Goal: Information Seeking & Learning: Learn about a topic

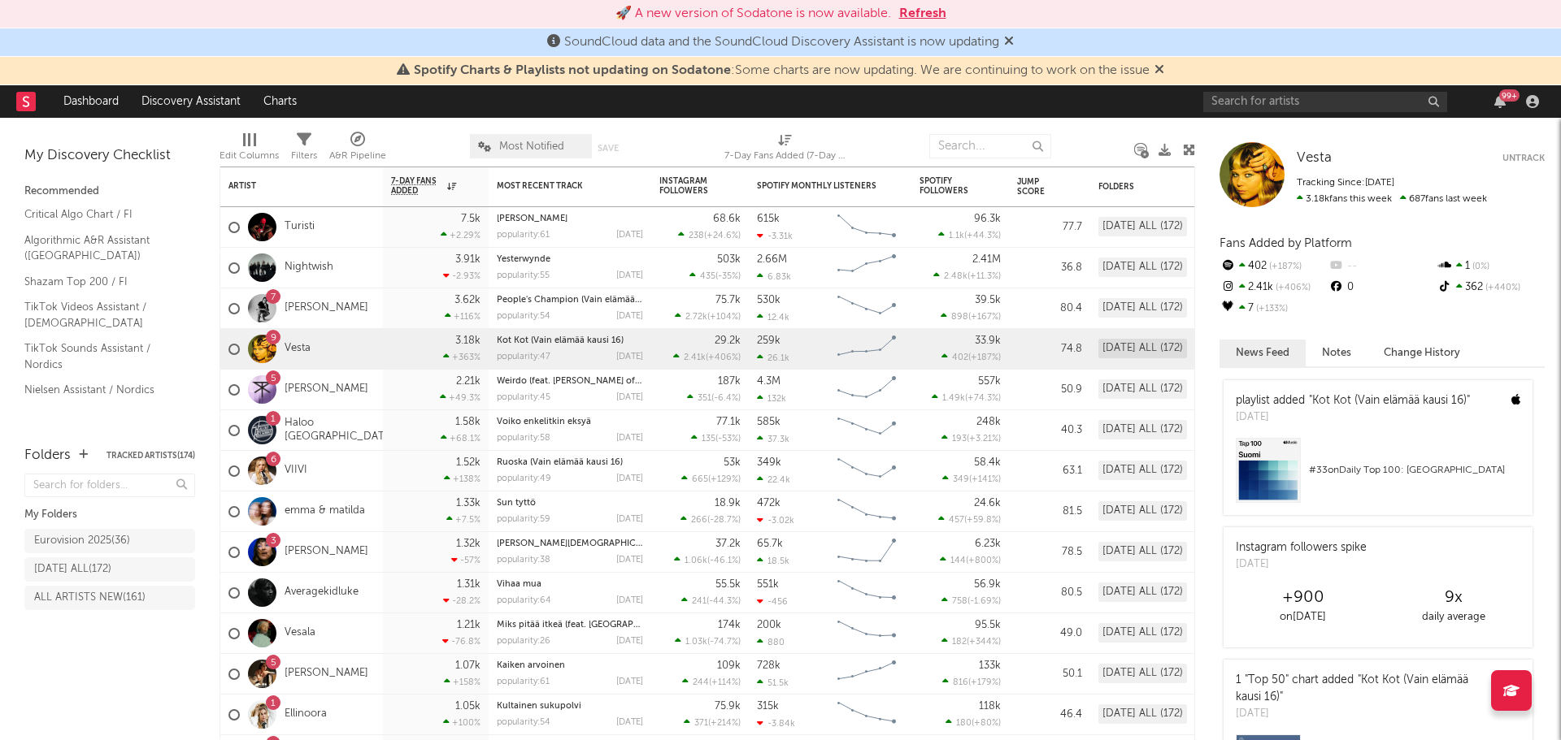
click at [1162, 70] on icon at bounding box center [1159, 69] width 10 height 13
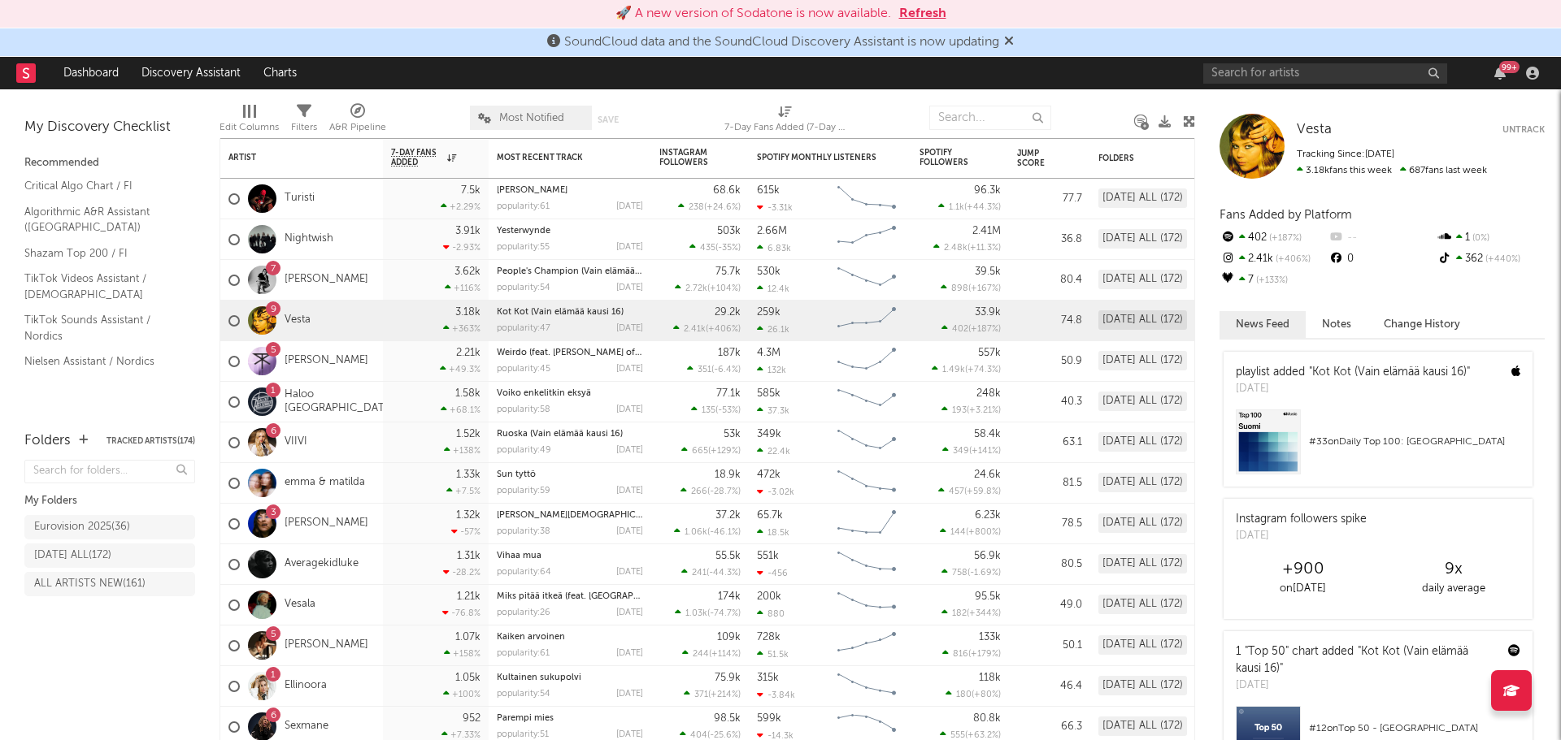
click at [1013, 40] on icon at bounding box center [1009, 40] width 10 height 13
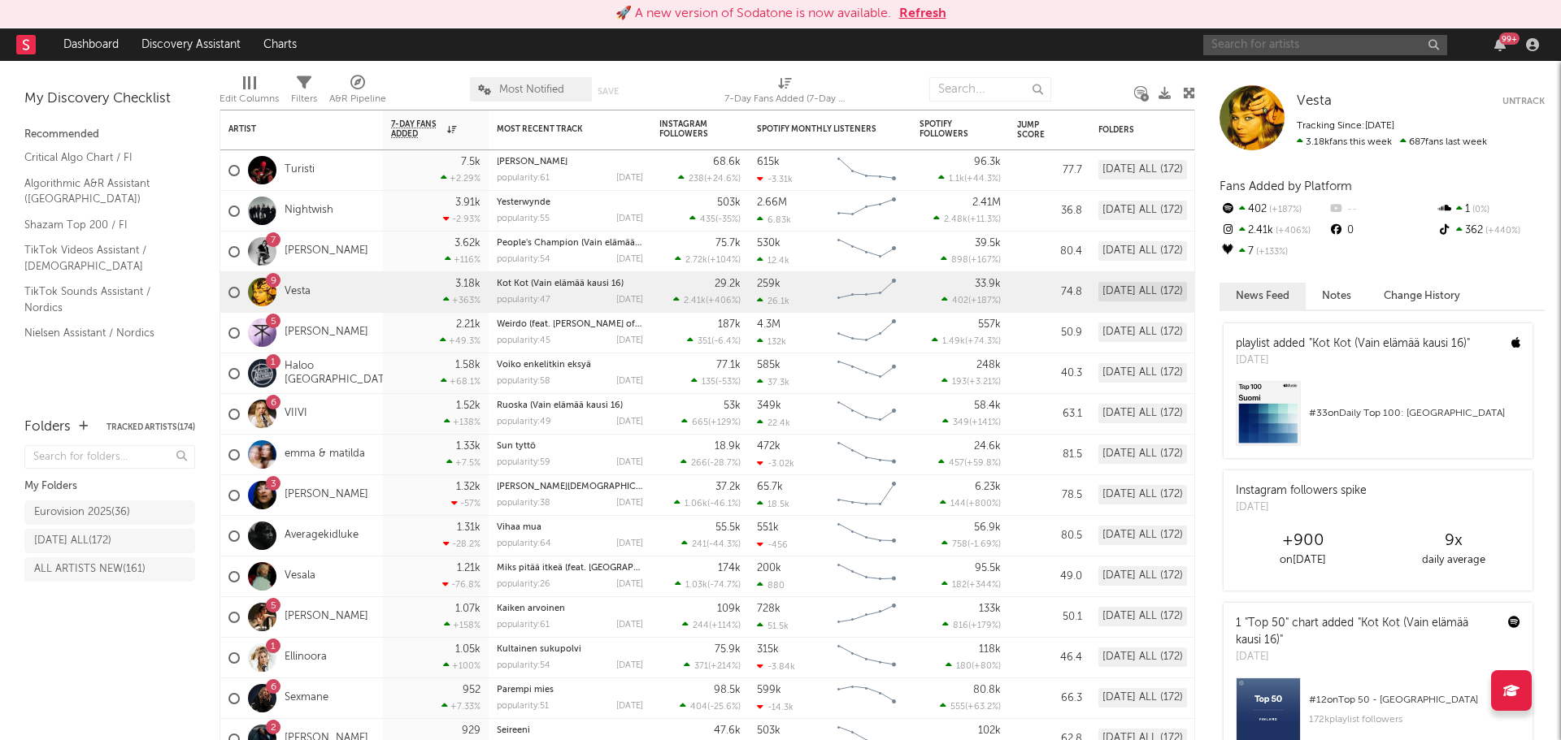
click at [1238, 46] on input "text" at bounding box center [1325, 45] width 244 height 20
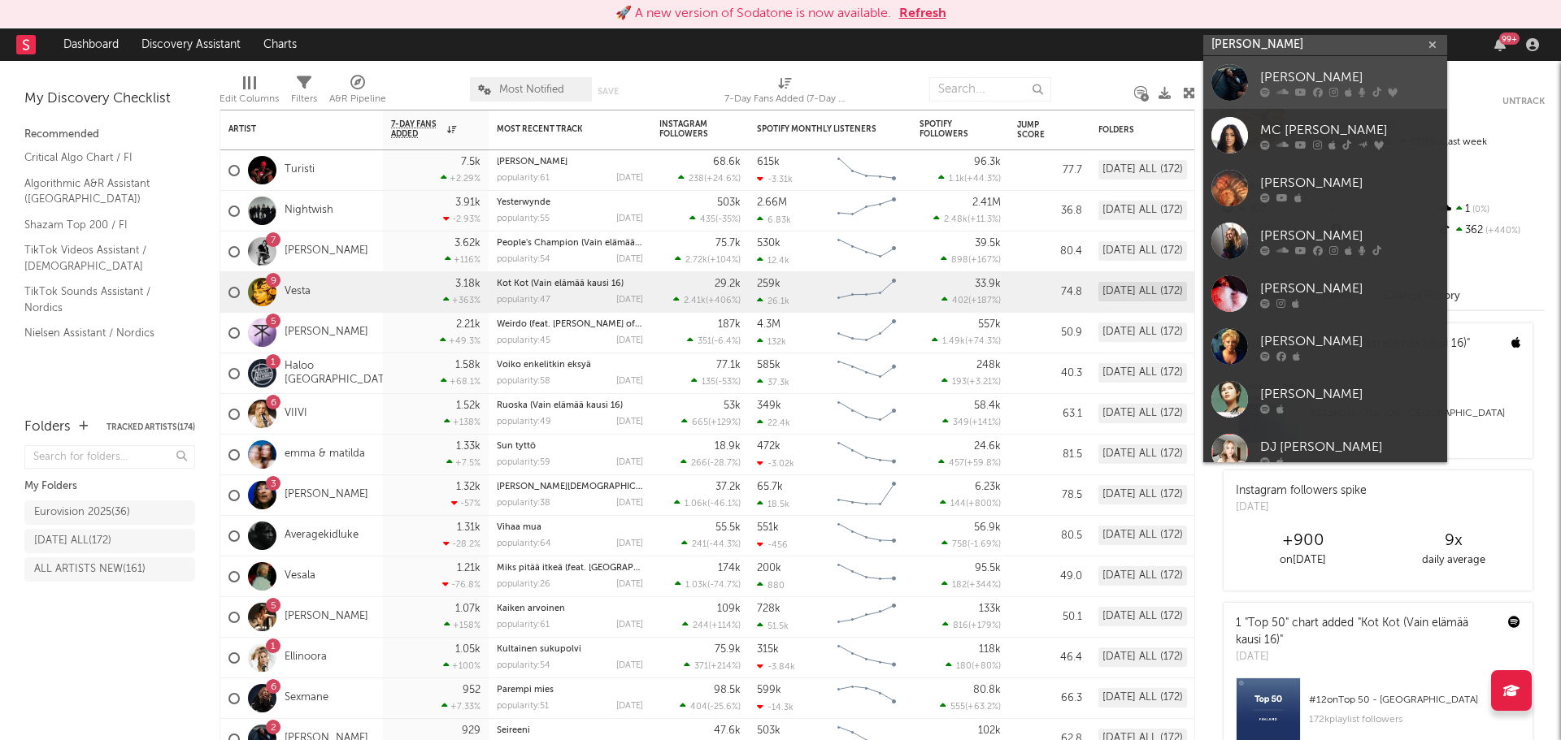
type input "mirella"
click at [1227, 69] on div at bounding box center [1229, 82] width 37 height 37
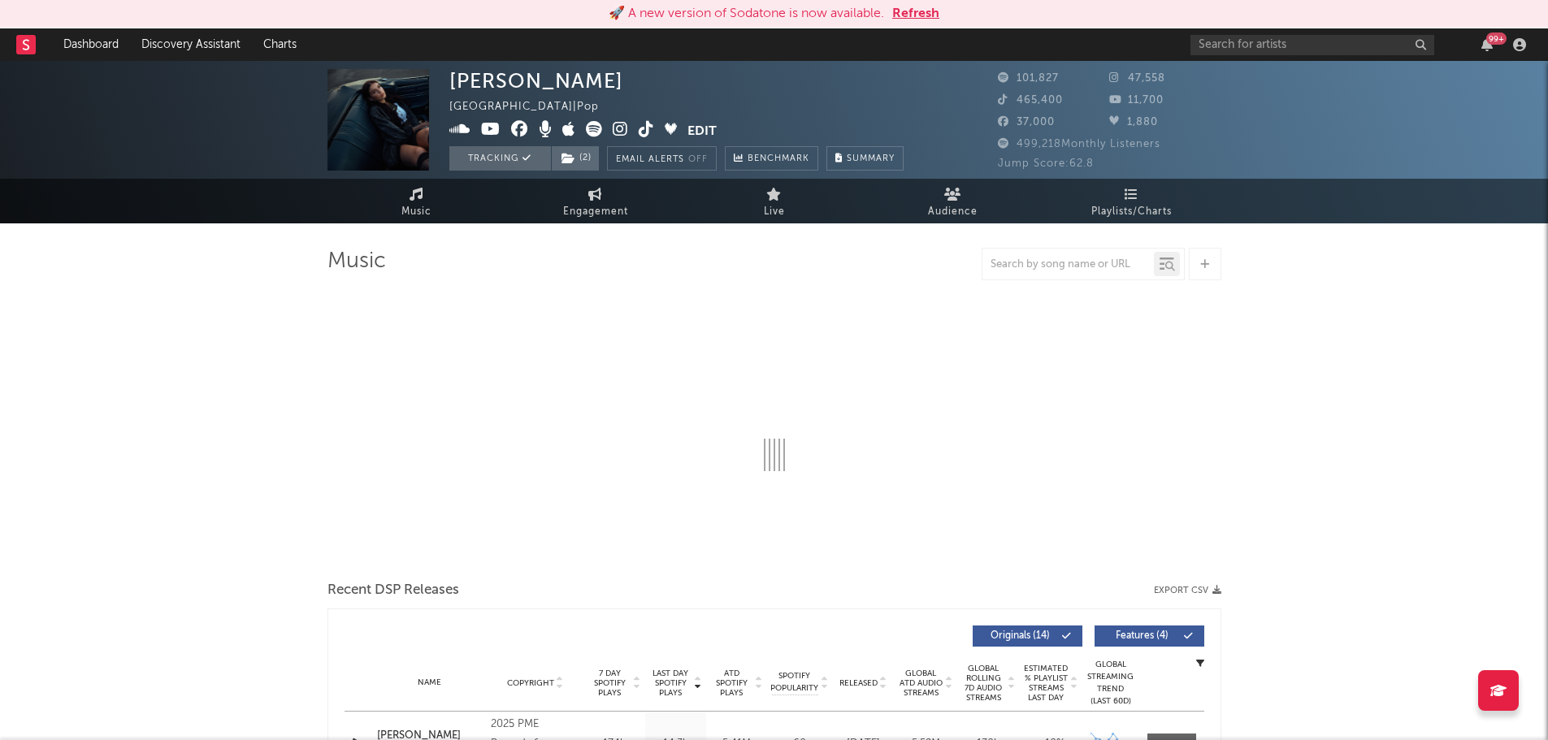
select select "6m"
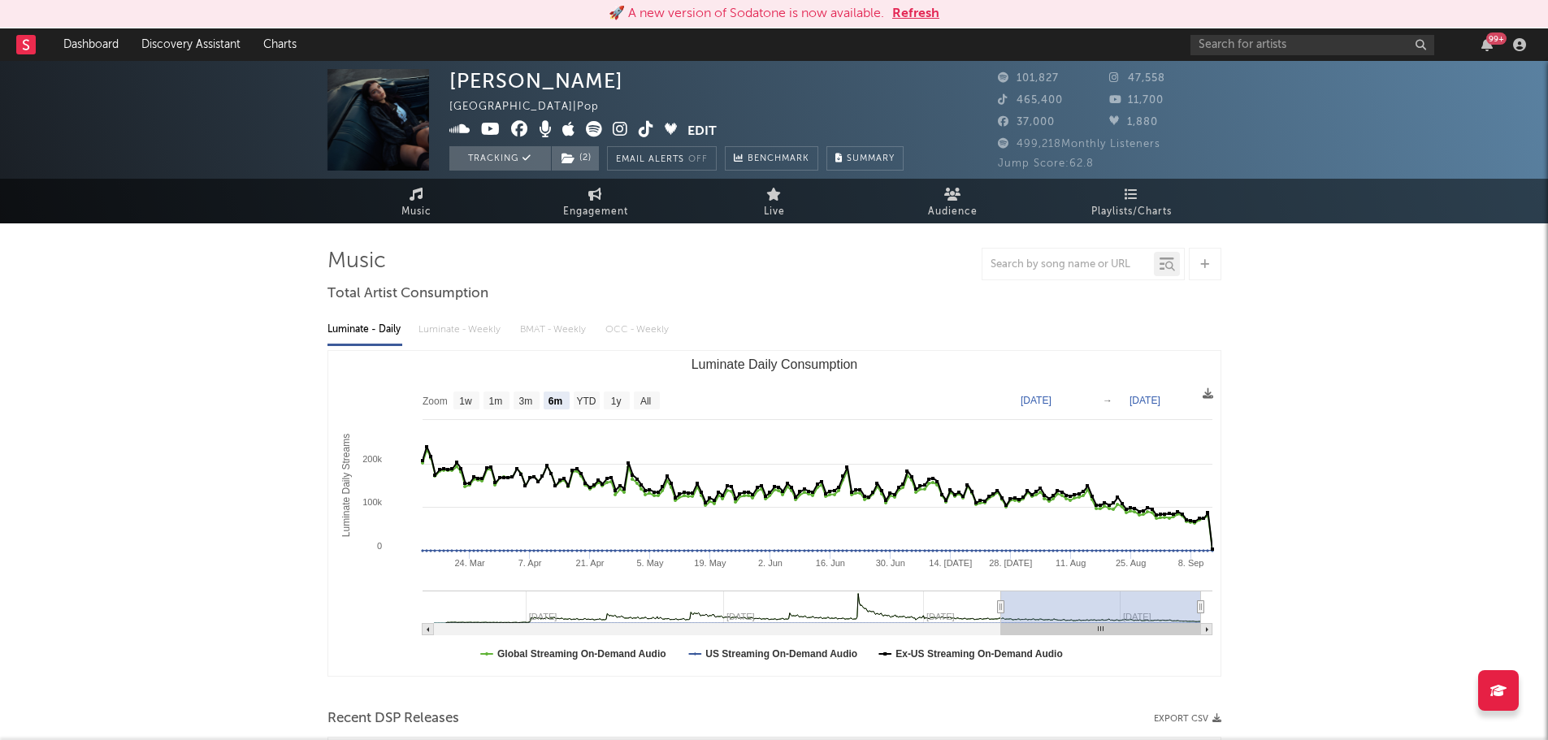
click at [24, 46] on rect at bounding box center [26, 45] width 20 height 20
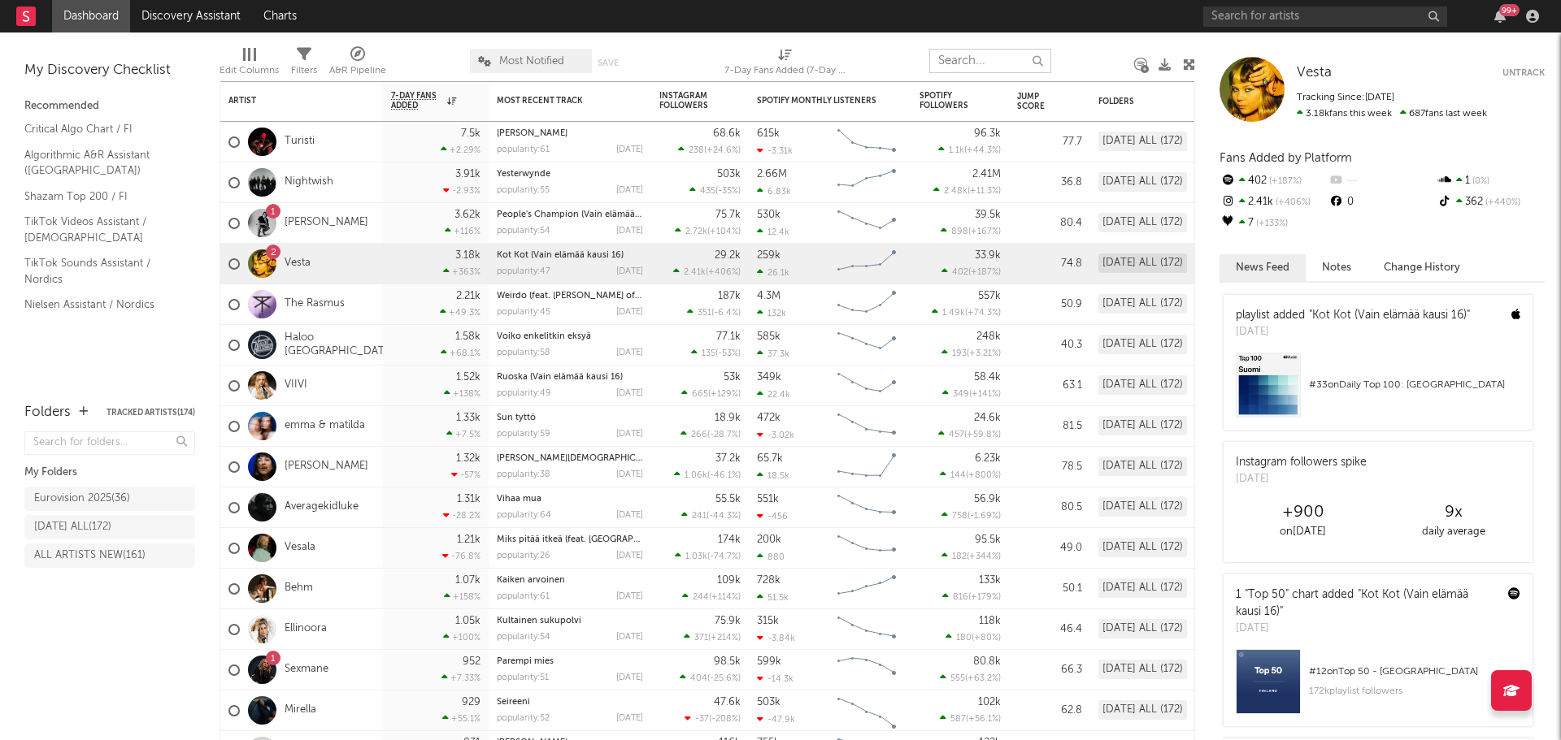
click at [971, 58] on input "text" at bounding box center [990, 61] width 122 height 24
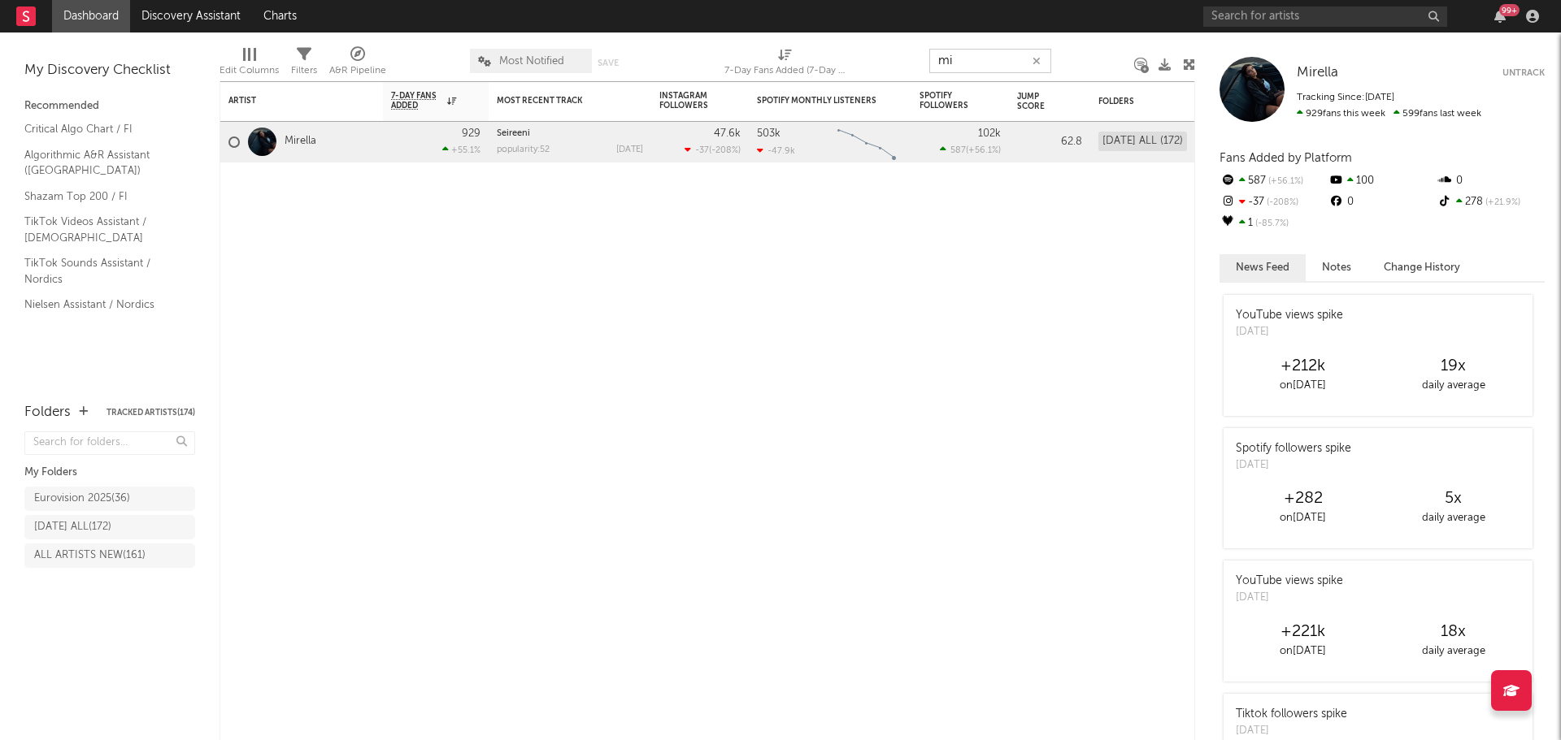
type input "m"
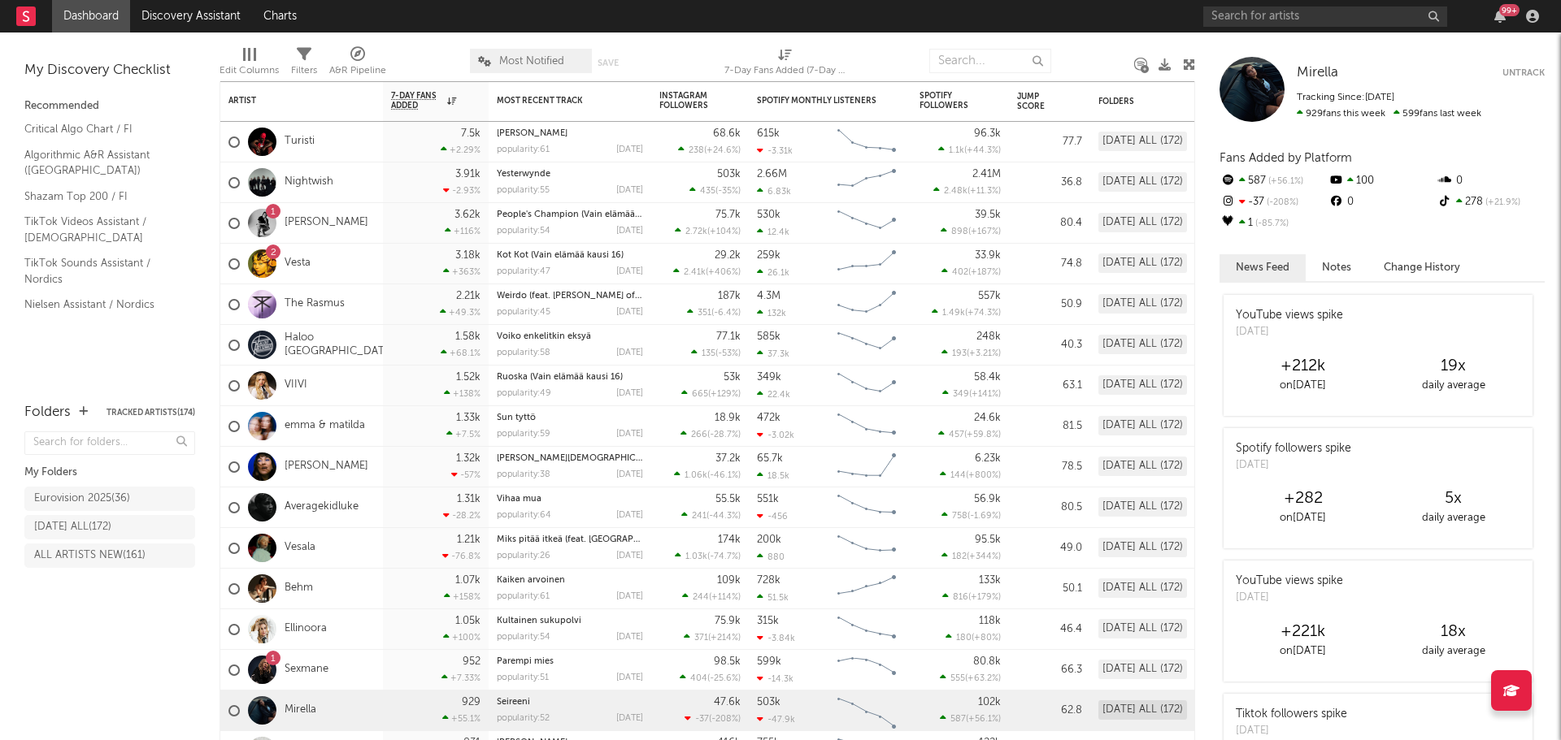
click at [876, 49] on div at bounding box center [887, 61] width 59 height 41
click at [1283, 13] on input "text" at bounding box center [1325, 17] width 244 height 20
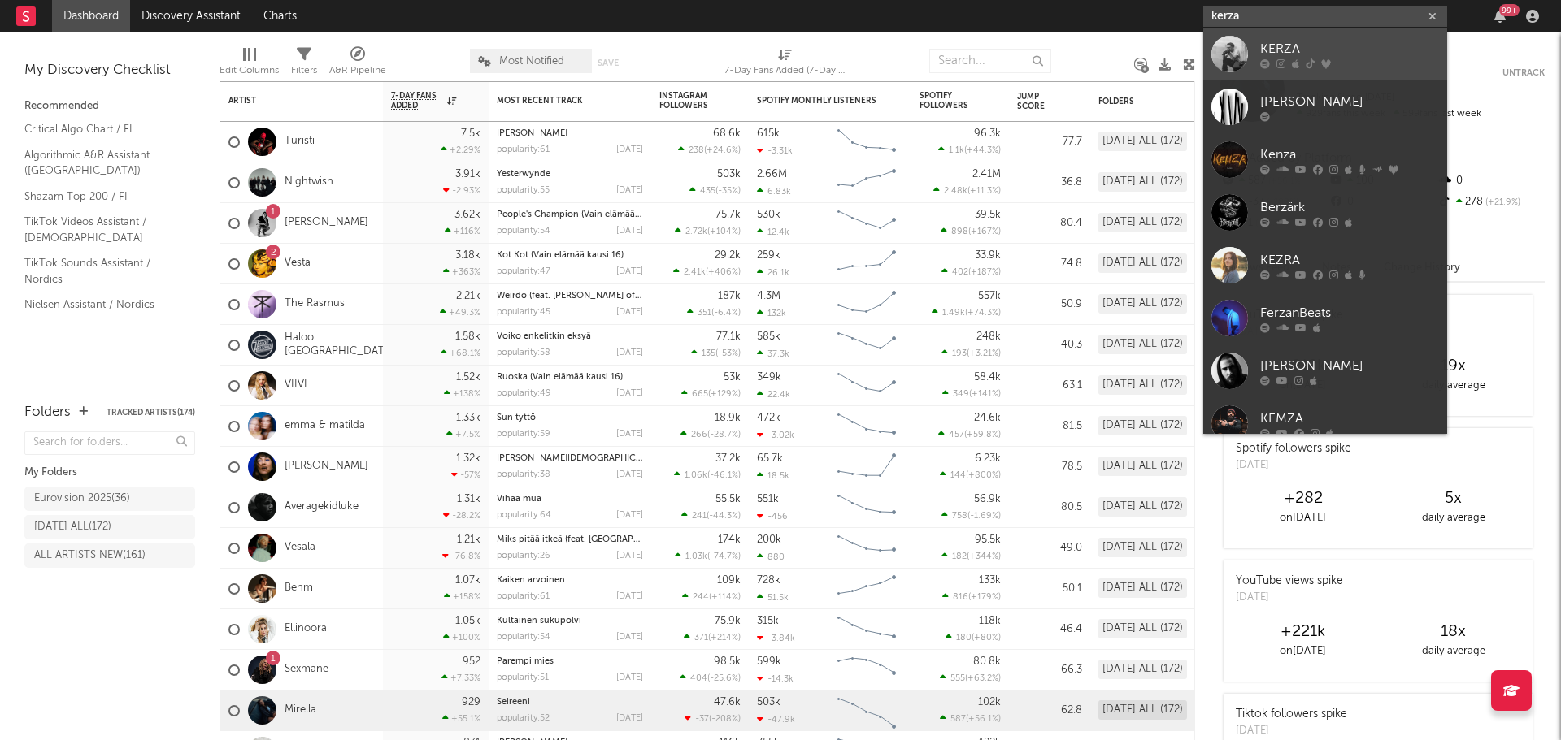
type input "kerza"
click at [1290, 54] on div "KERZA" at bounding box center [1349, 49] width 179 height 20
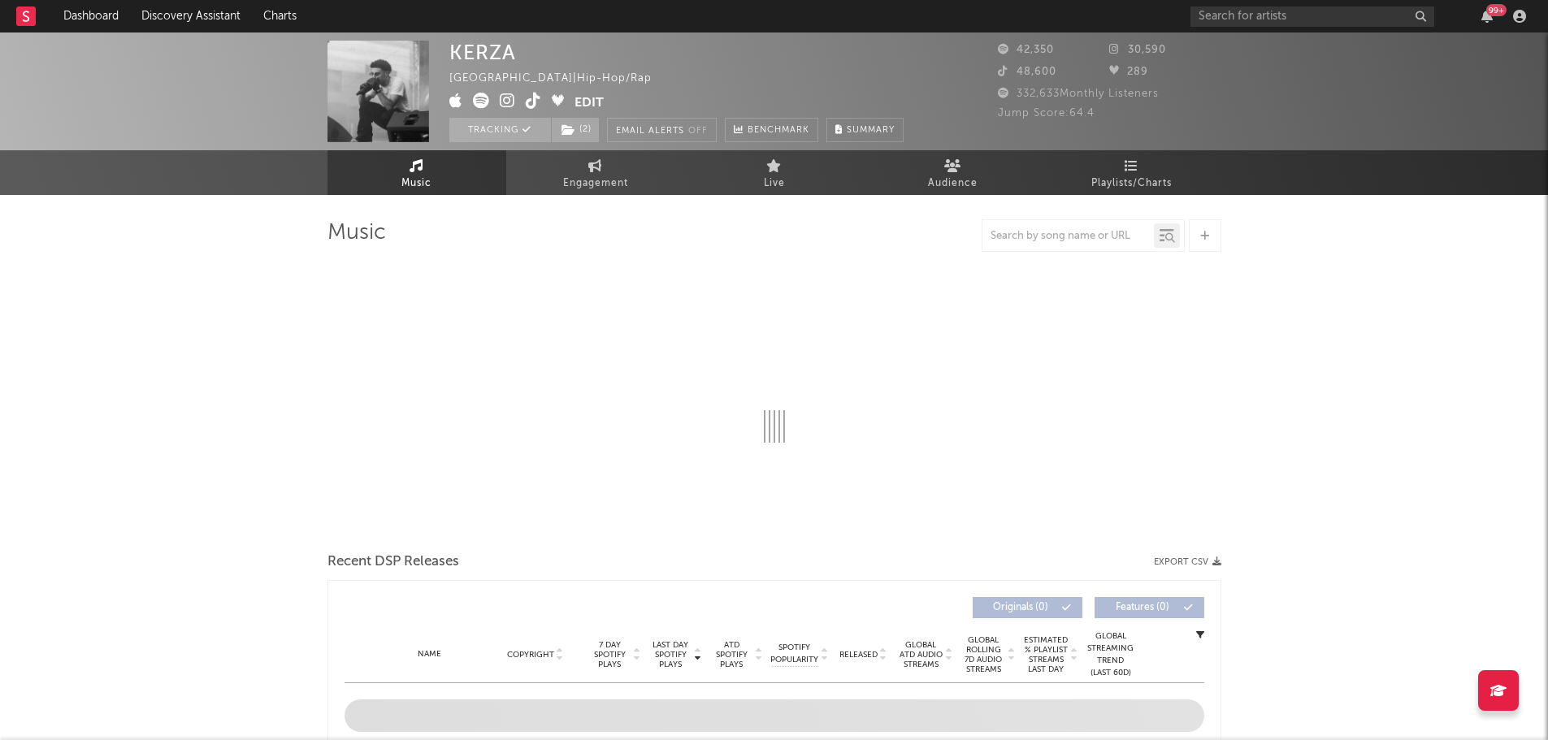
click at [26, 20] on rect at bounding box center [26, 17] width 20 height 20
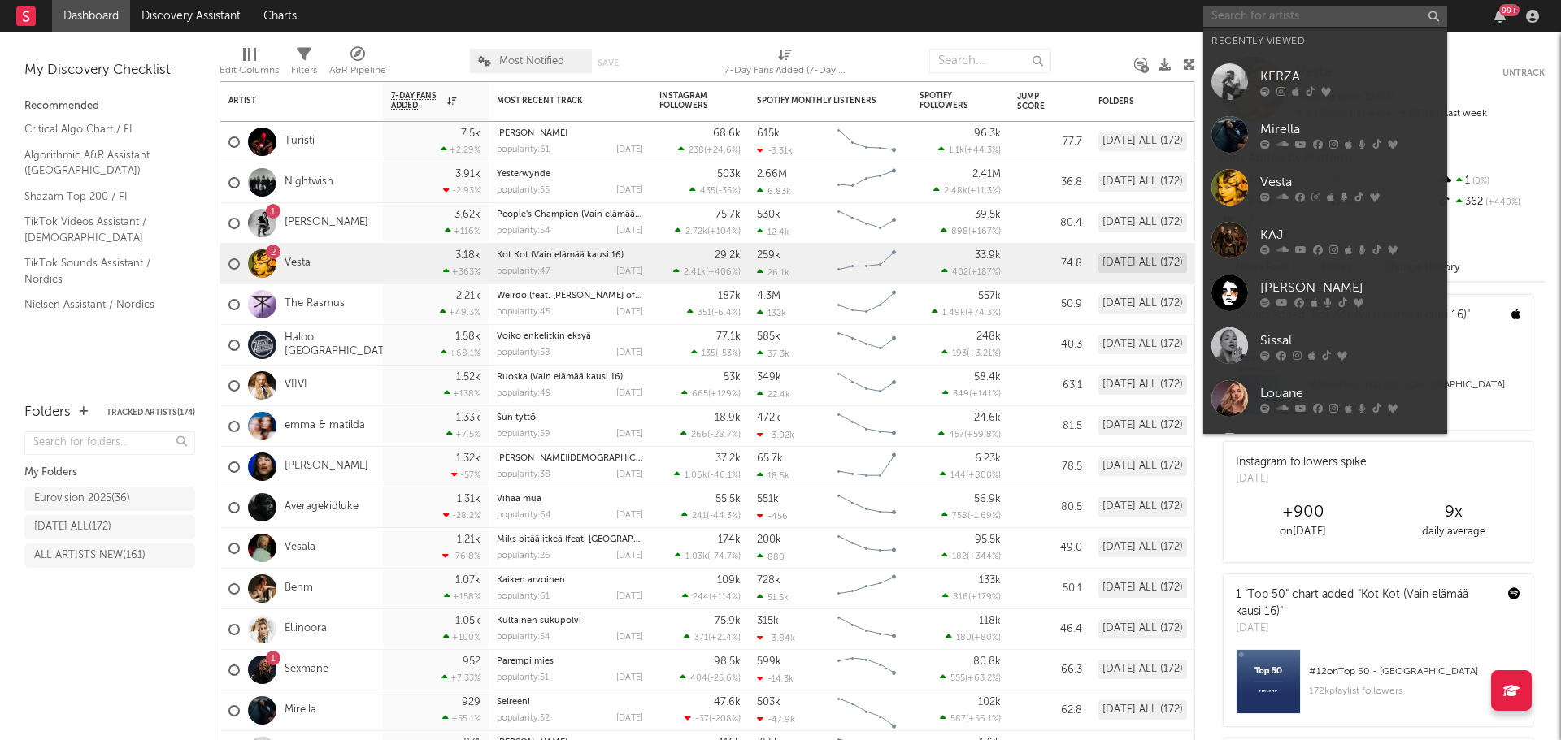
click at [1251, 15] on input "text" at bounding box center [1325, 17] width 244 height 20
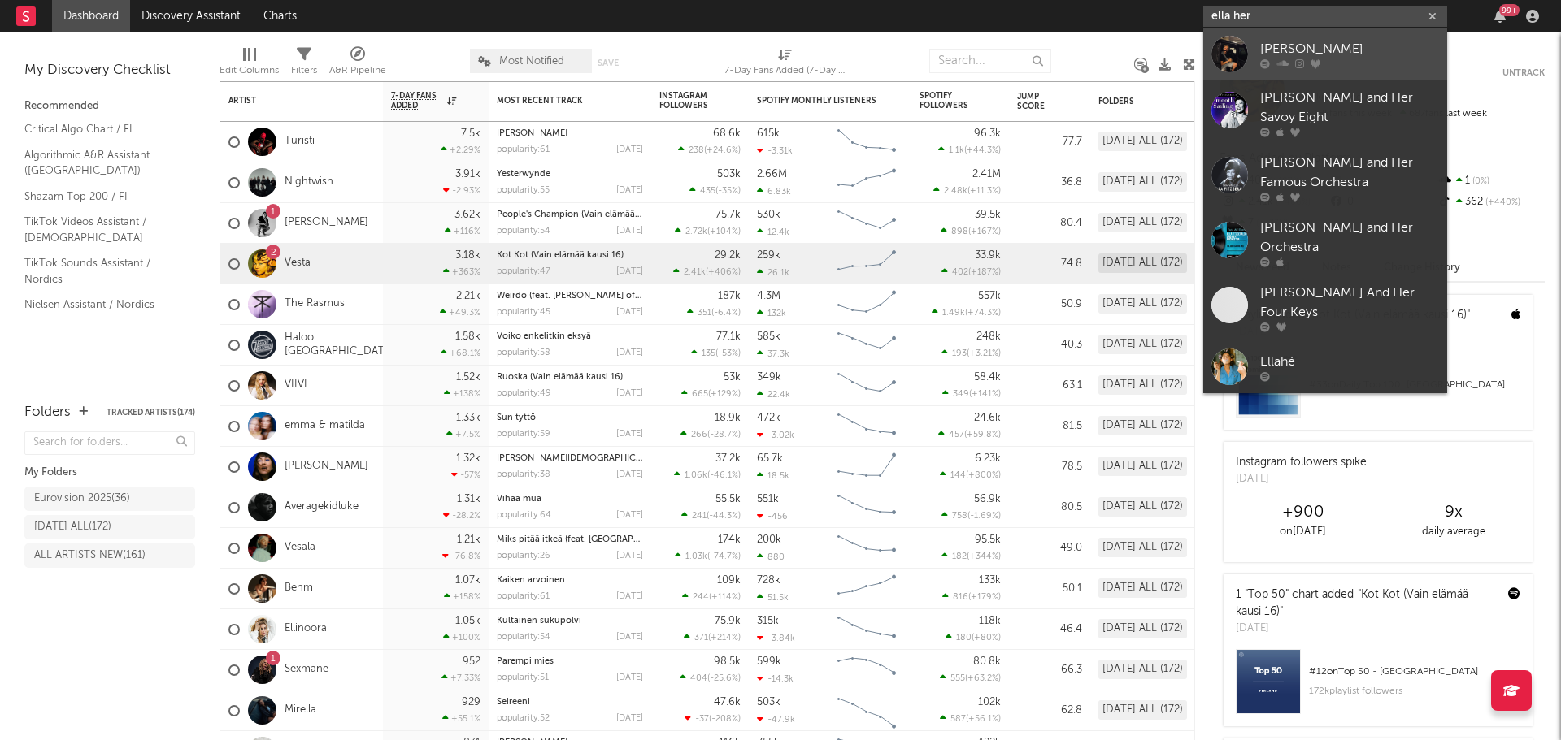
type input "ella her"
click at [1276, 46] on div "[PERSON_NAME]" at bounding box center [1349, 49] width 179 height 20
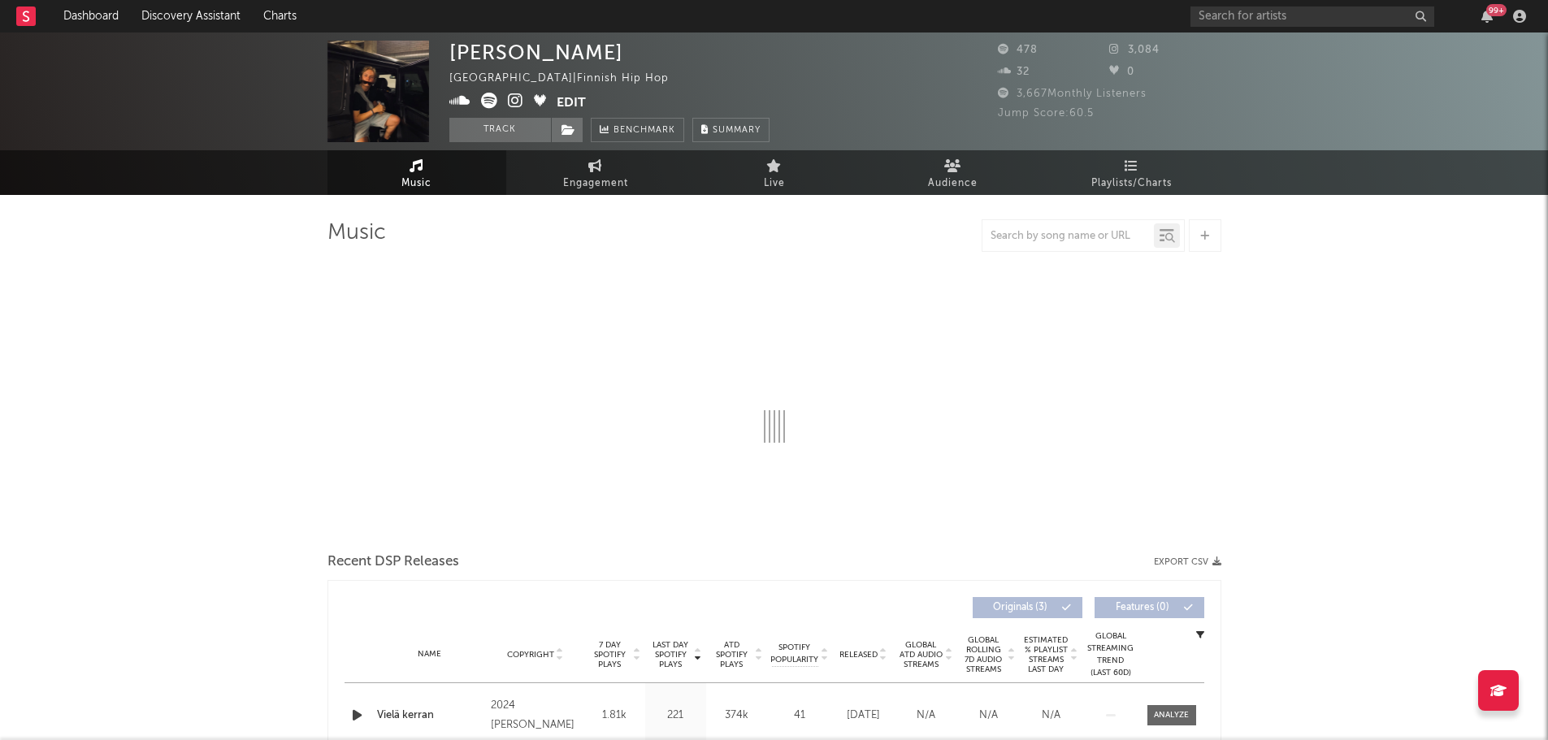
select select "1w"
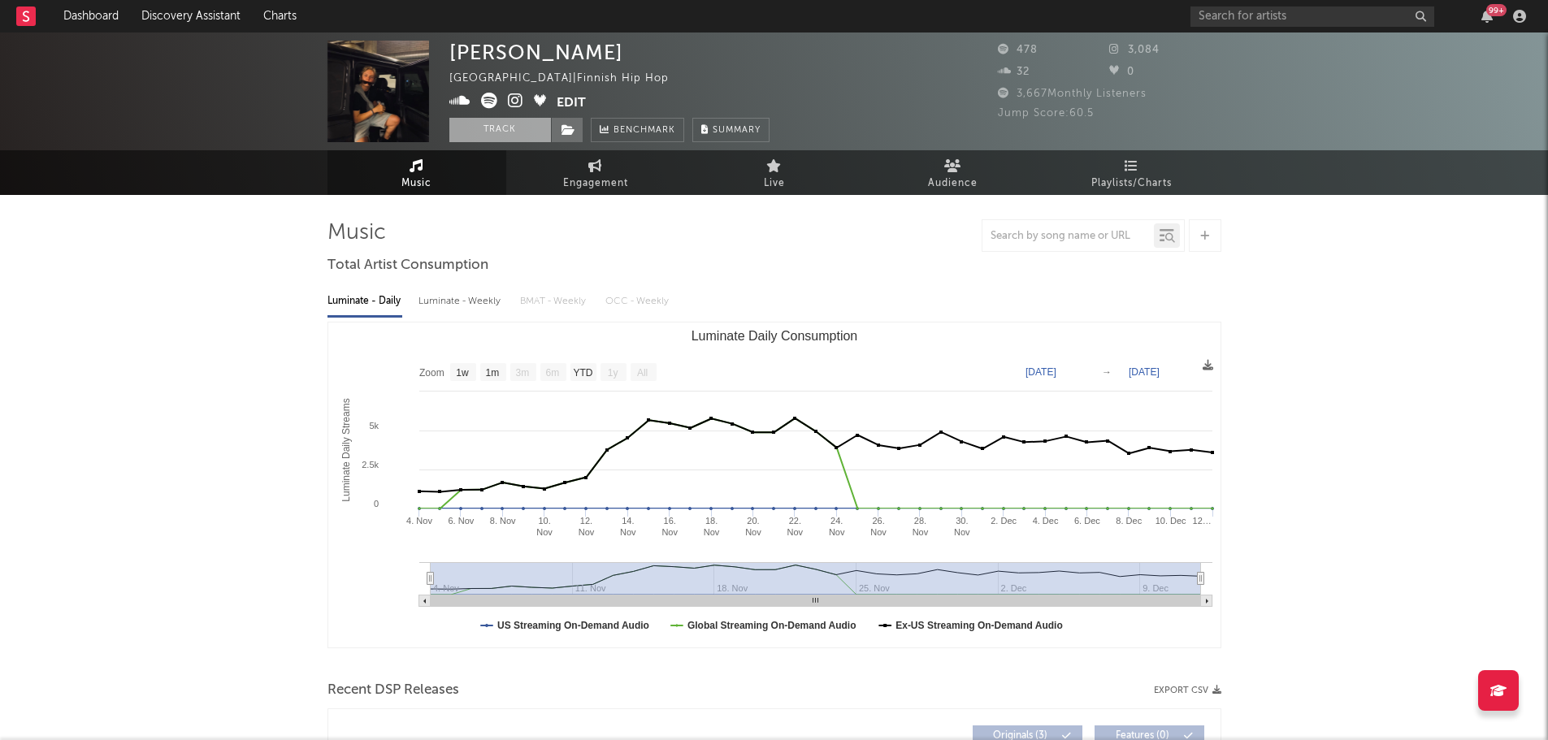
click at [492, 129] on button "Track" at bounding box center [500, 130] width 102 height 24
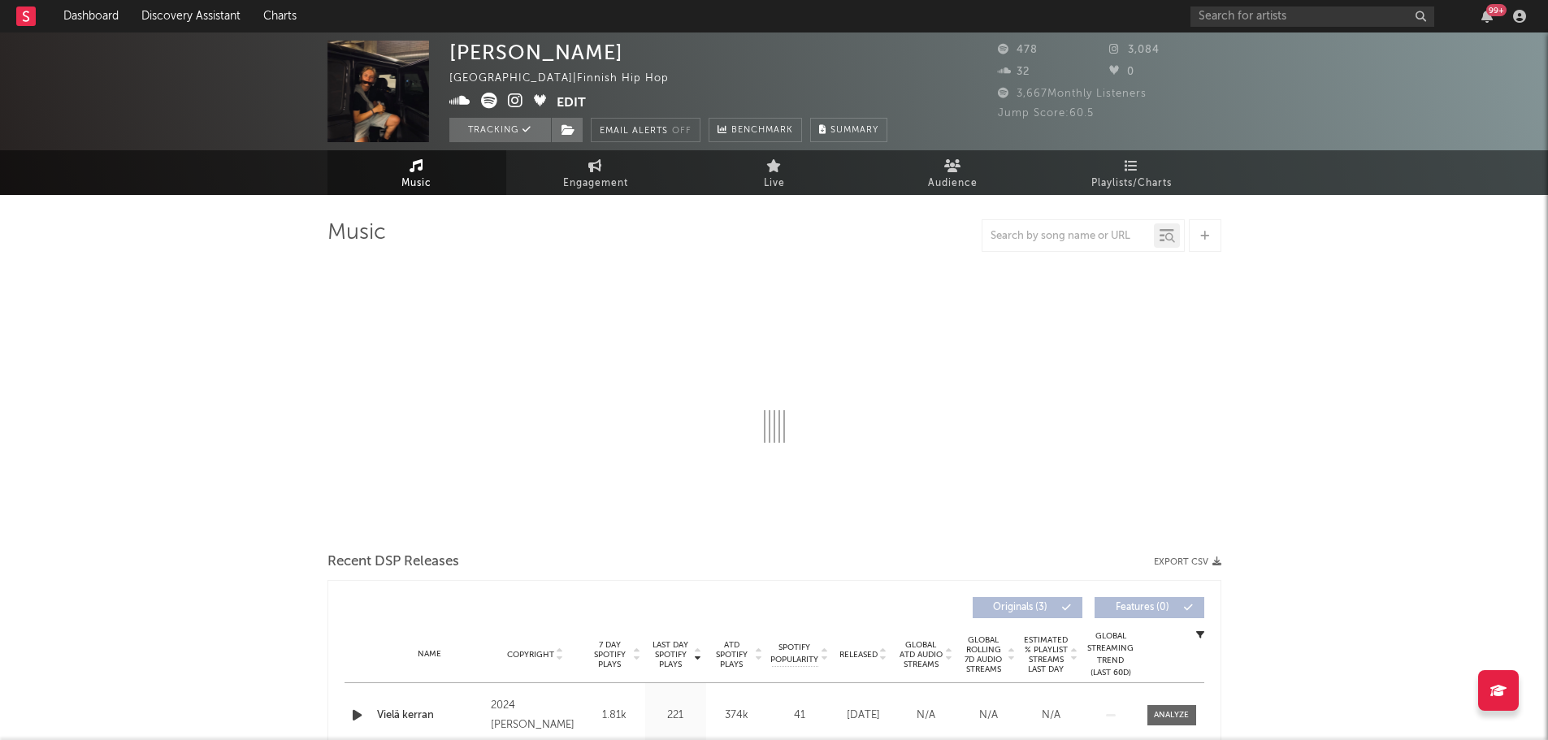
select select "1w"
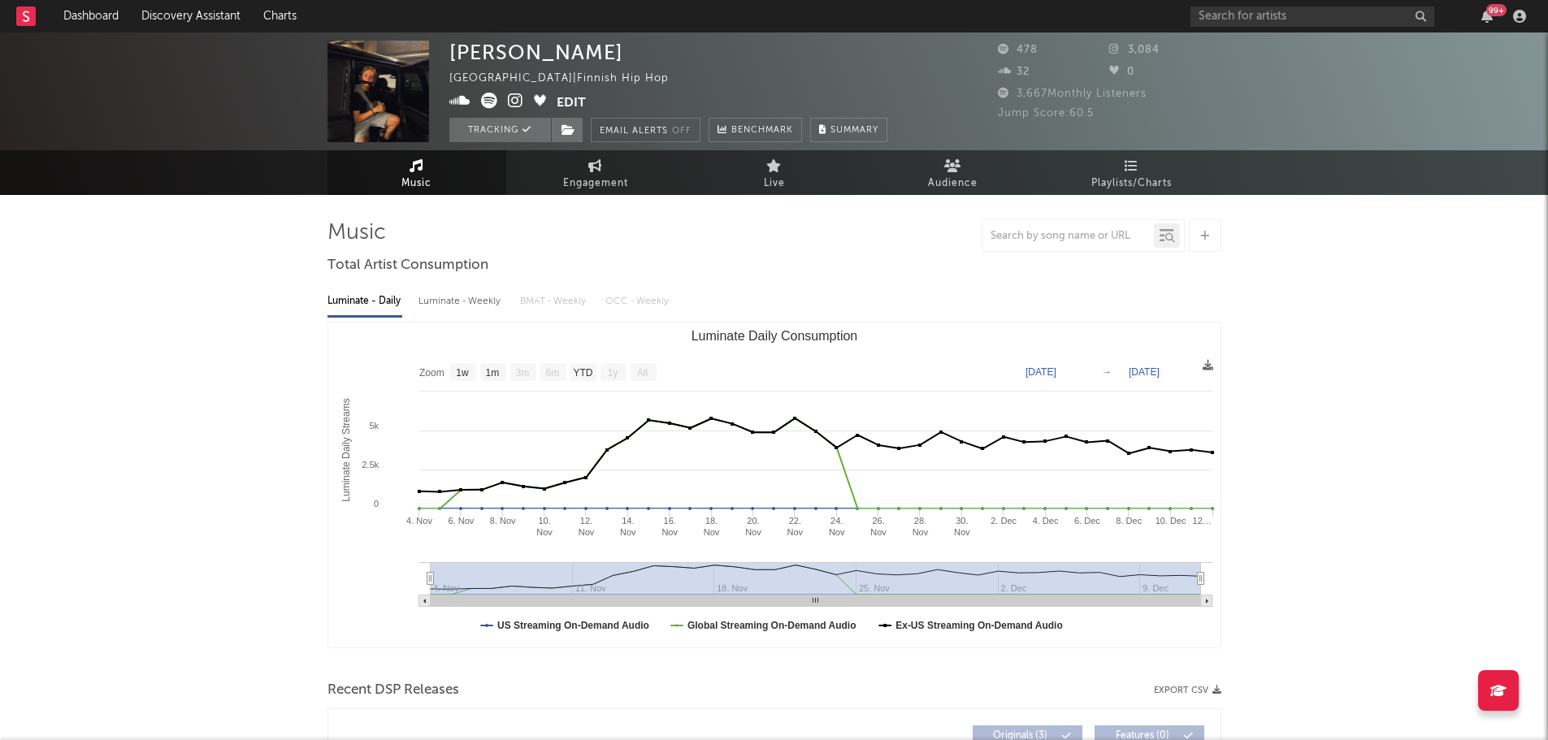
click at [25, 15] on rect at bounding box center [26, 17] width 20 height 20
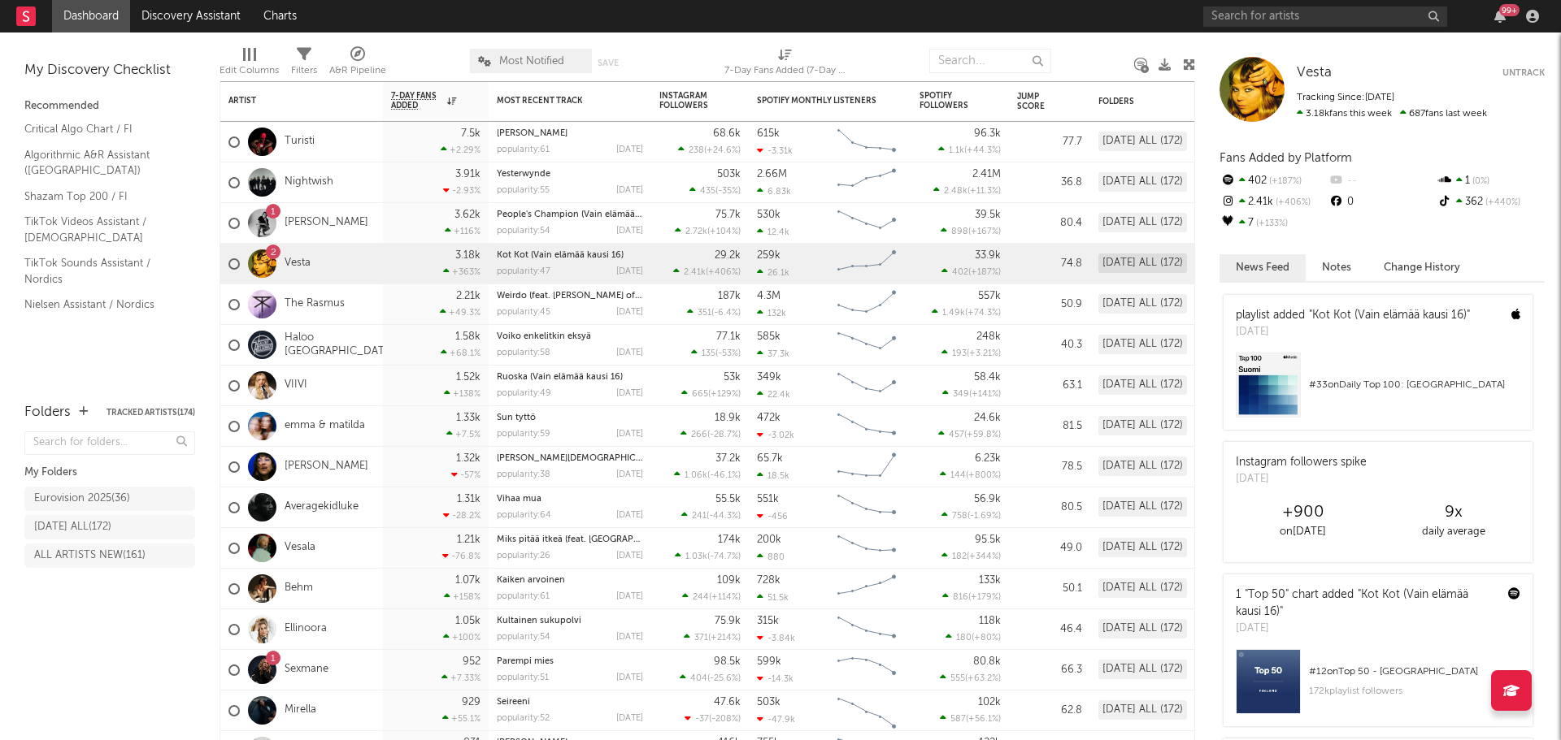
click at [1108, 33] on div "Edit Columns Filters A&R Pipeline Most Notified Save Save as 7-Day Fans Added (…" at bounding box center [706, 57] width 975 height 49
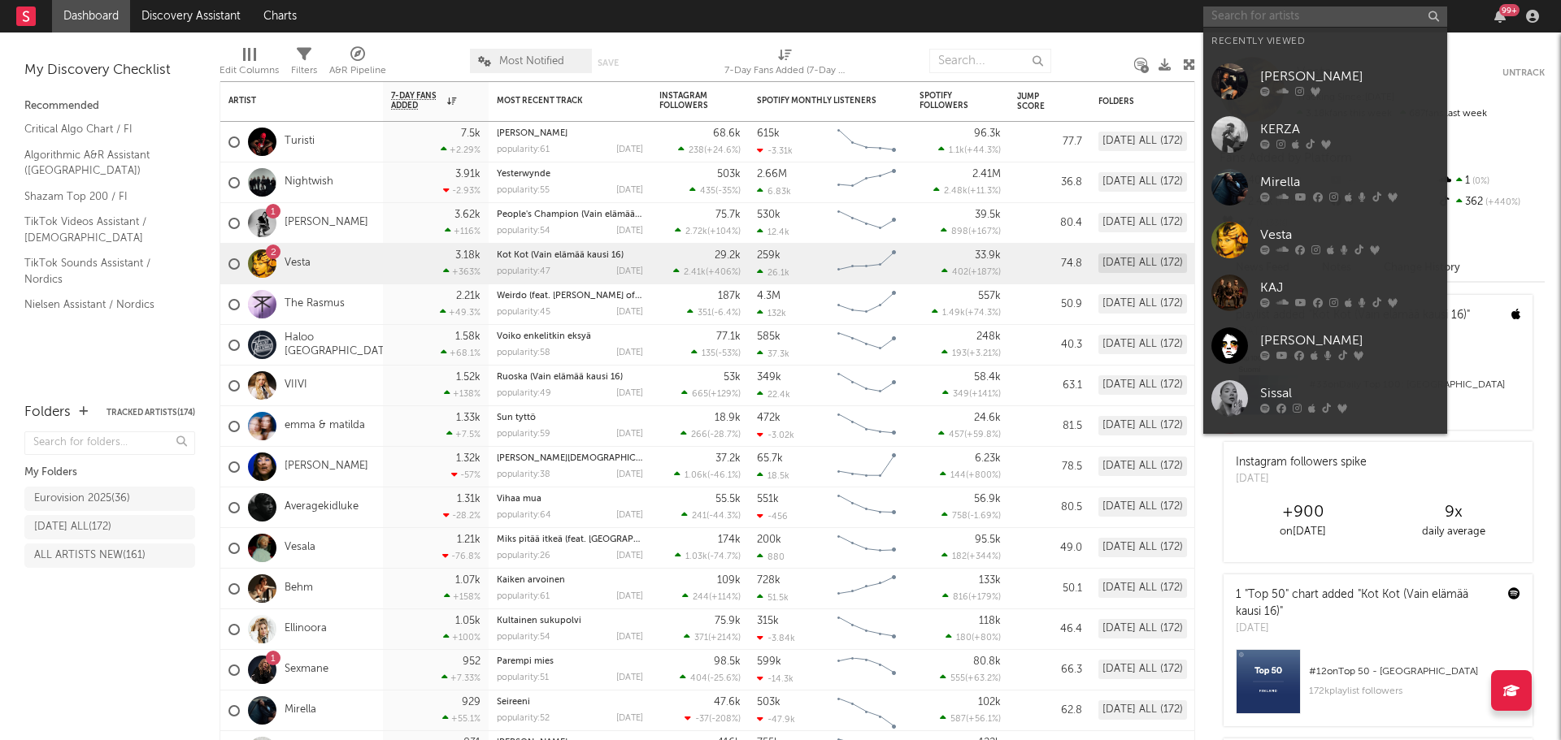
click at [1314, 10] on input "text" at bounding box center [1325, 17] width 244 height 20
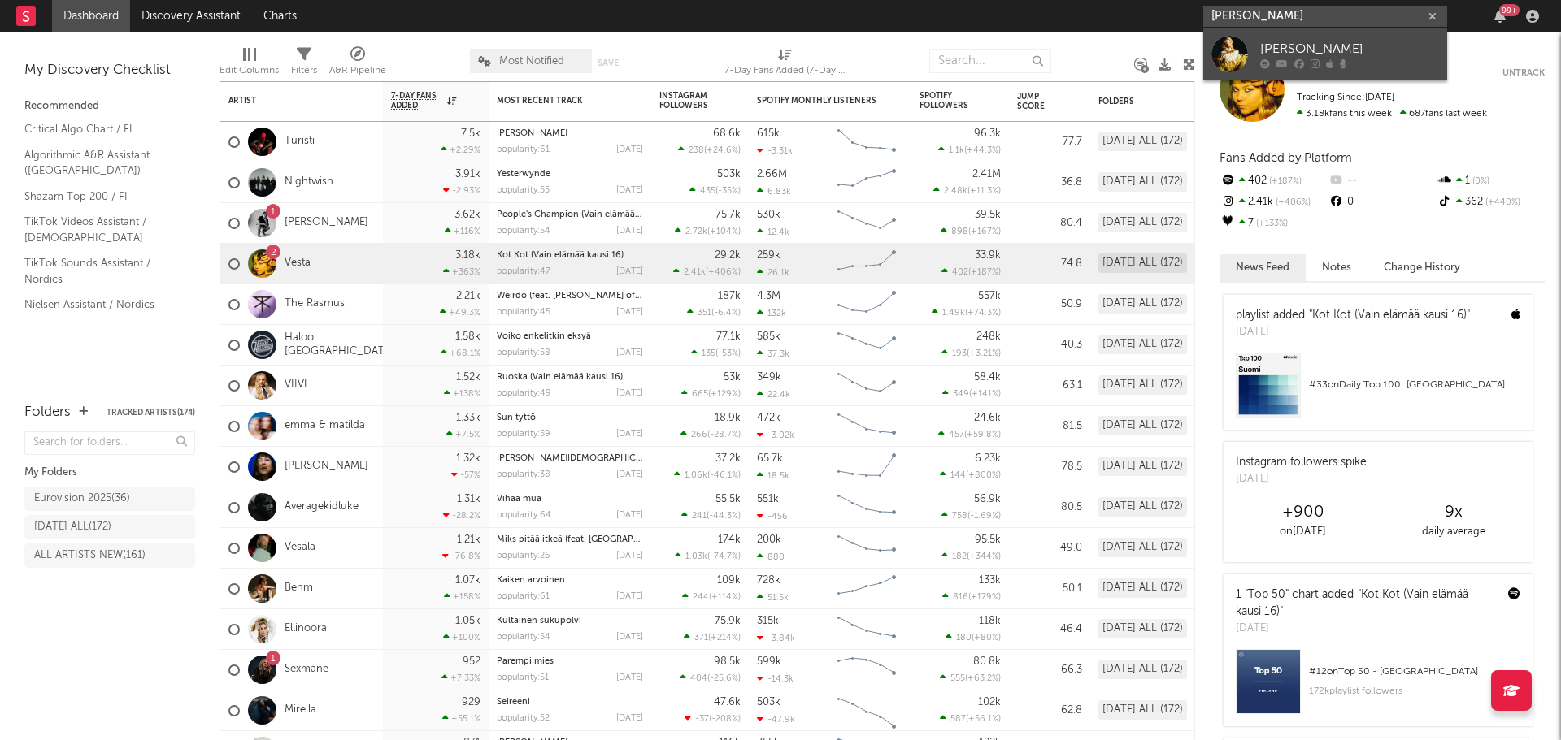
type input "[PERSON_NAME]"
click at [1300, 46] on div "[PERSON_NAME]" at bounding box center [1349, 49] width 179 height 20
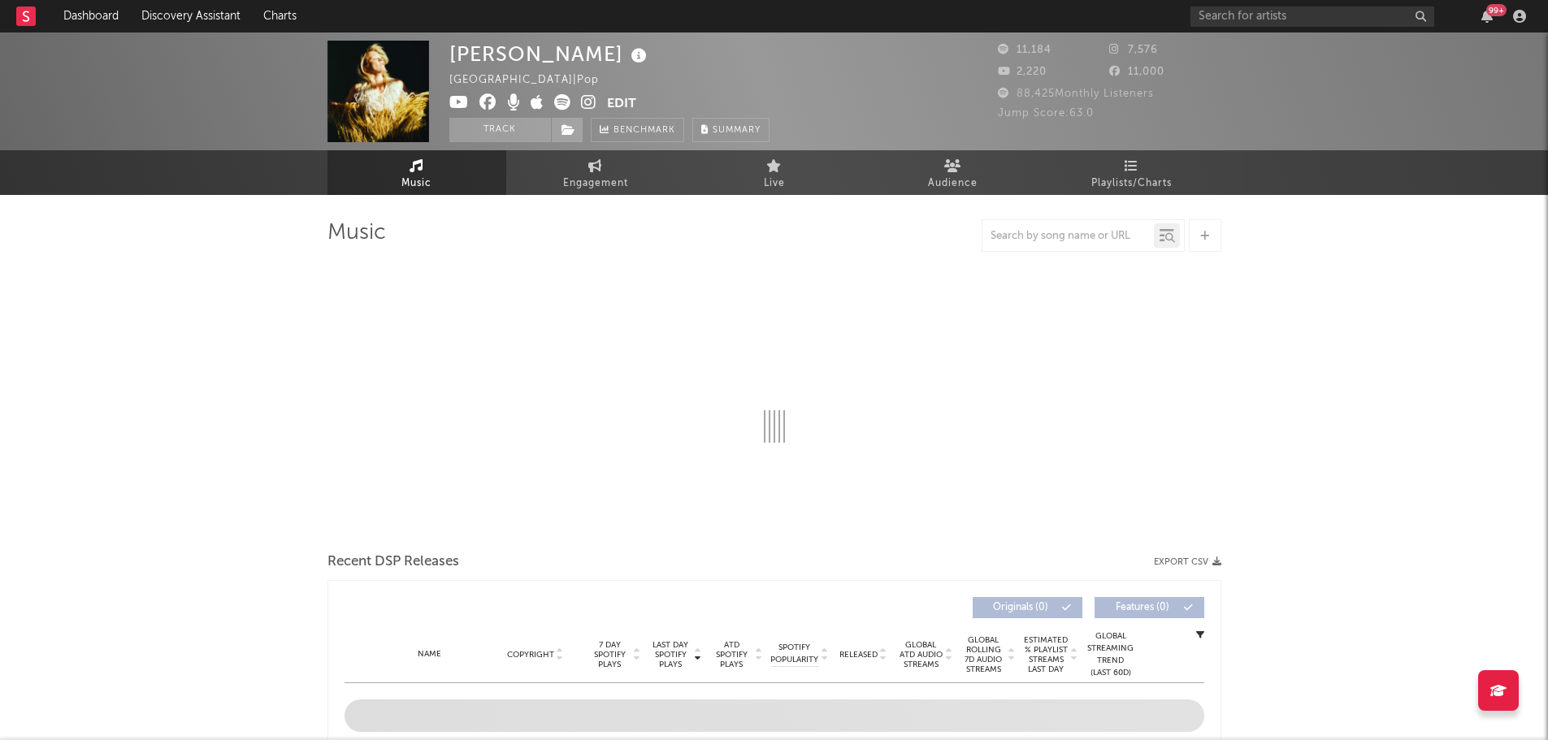
select select "6m"
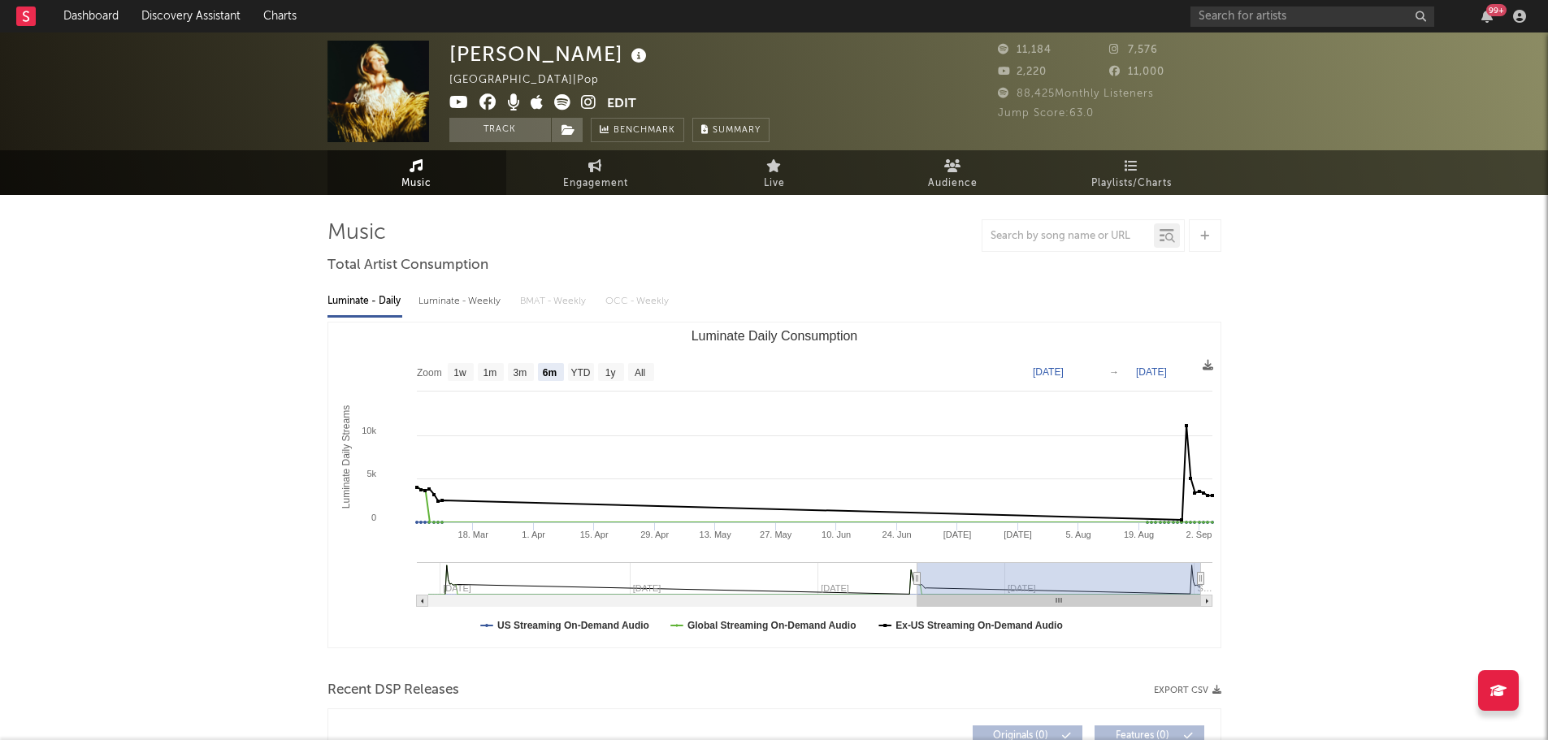
select select "6m"
click at [491, 134] on button "Track" at bounding box center [500, 130] width 102 height 24
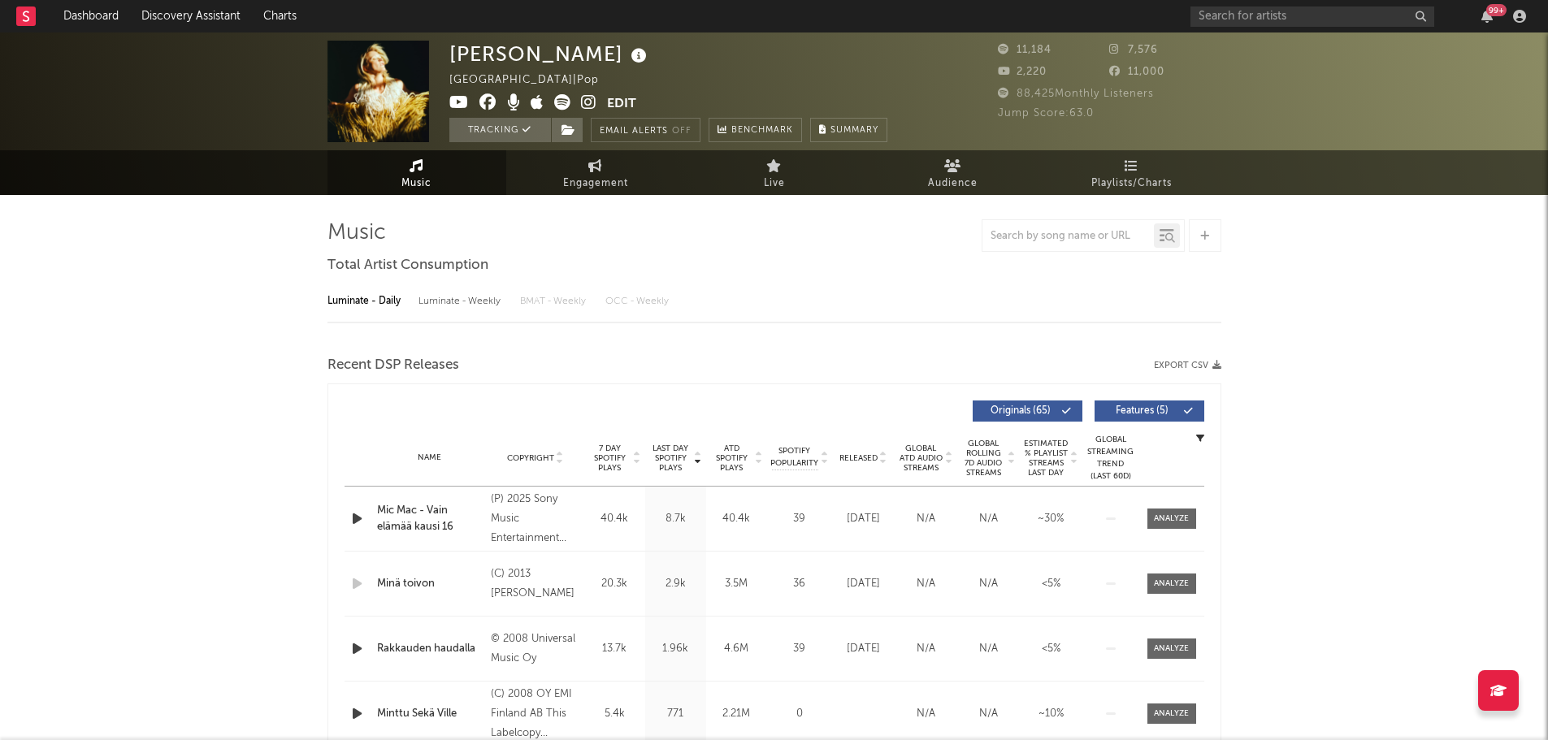
select select "6m"
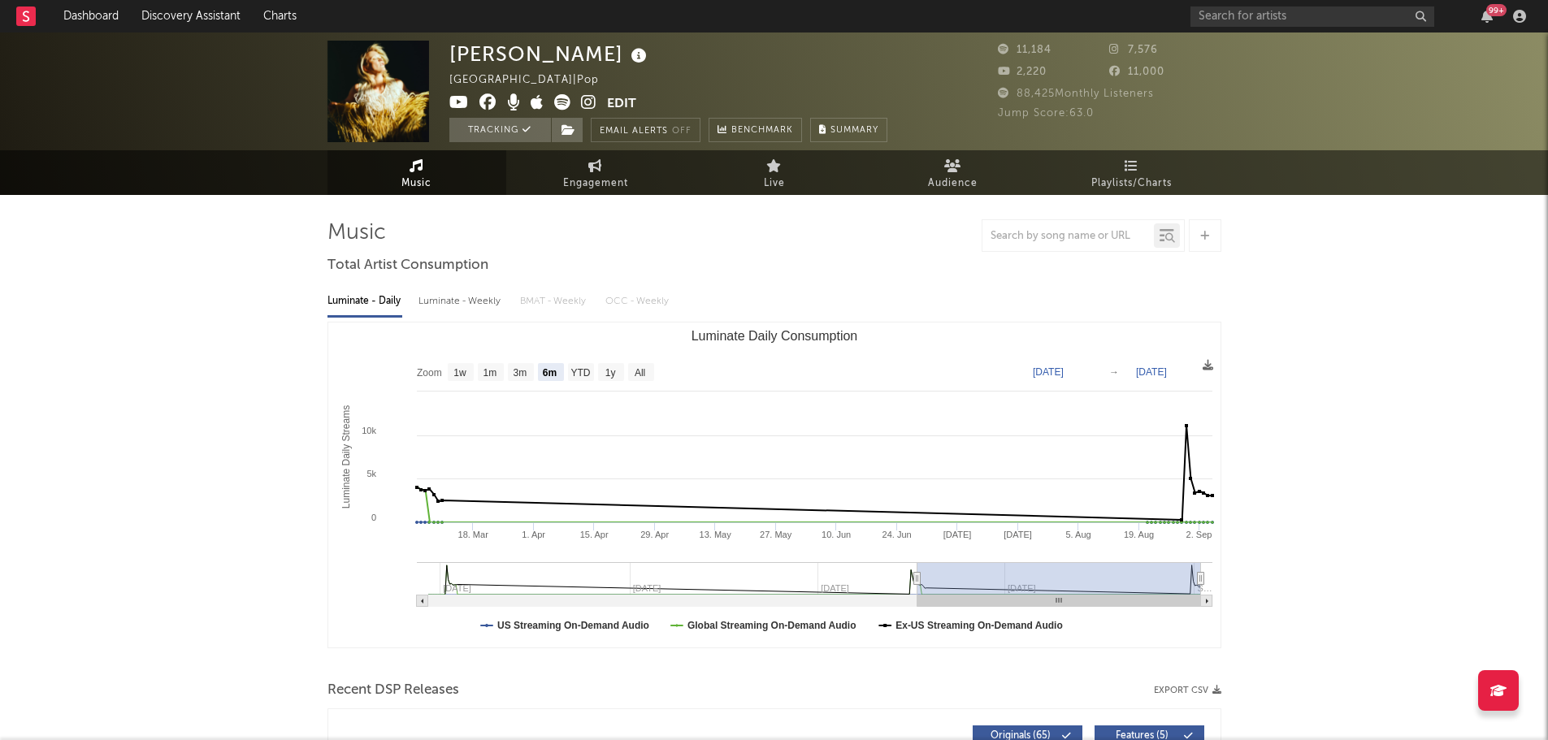
click at [25, 14] on rect at bounding box center [26, 17] width 20 height 20
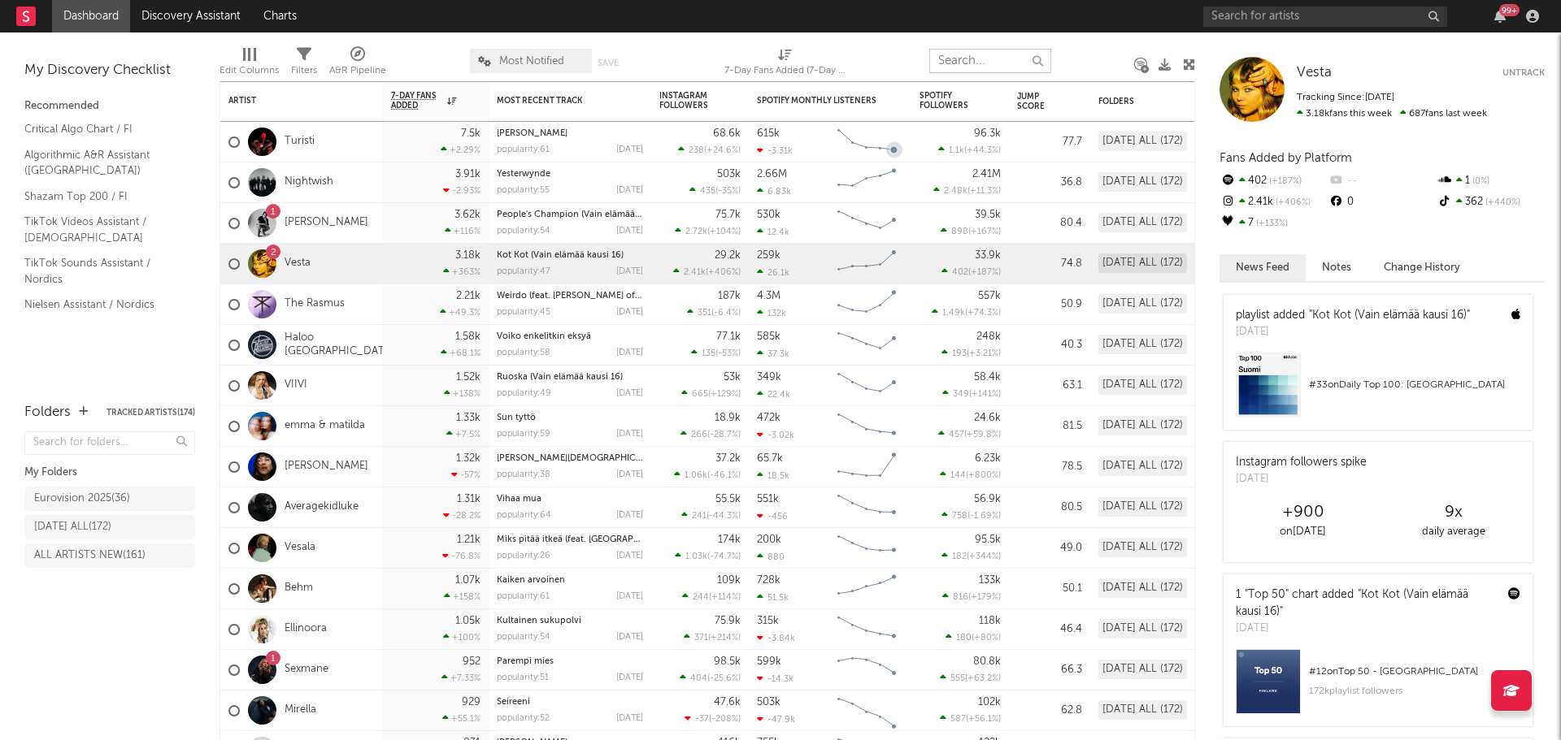
click at [969, 66] on input "text" at bounding box center [990, 61] width 122 height 24
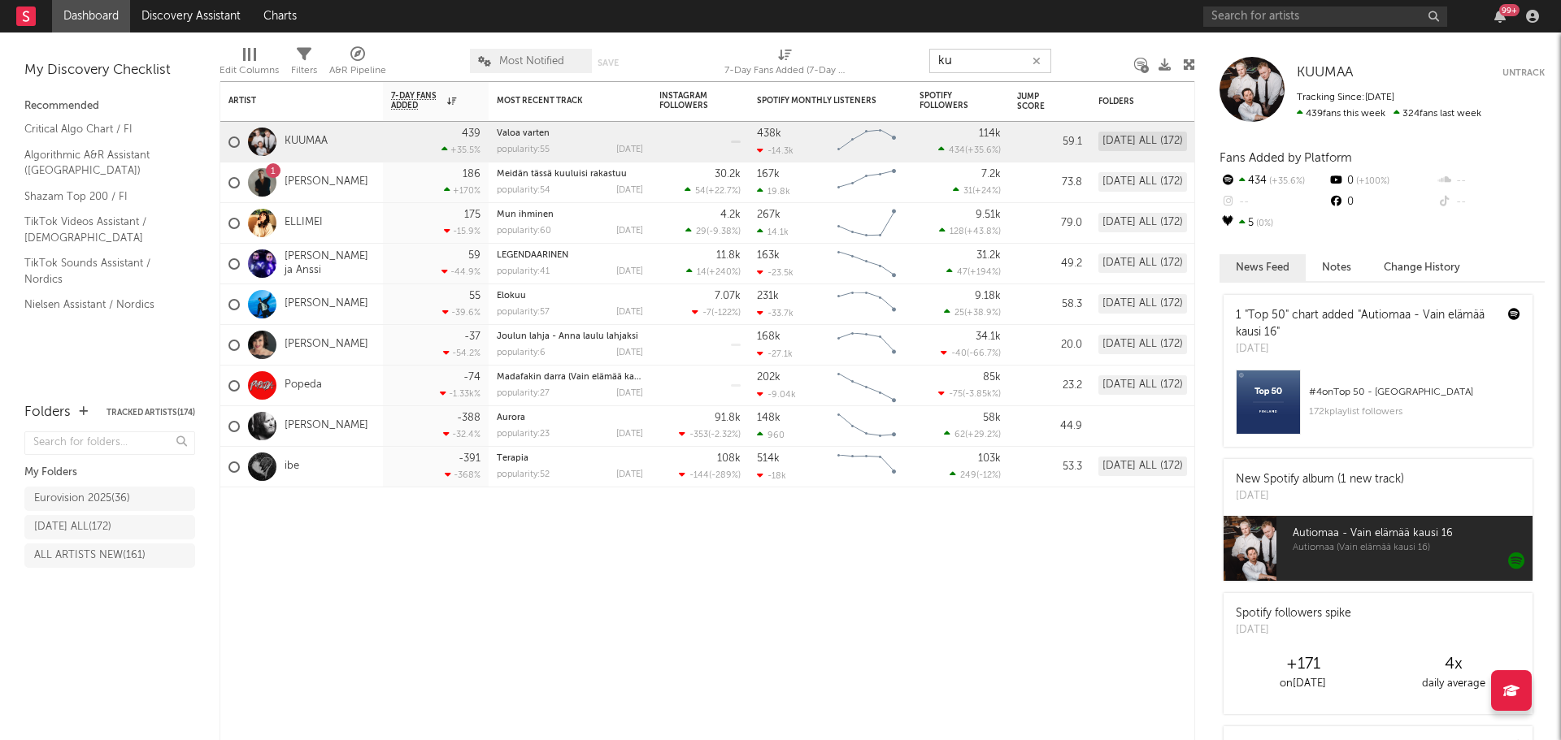
type input "k"
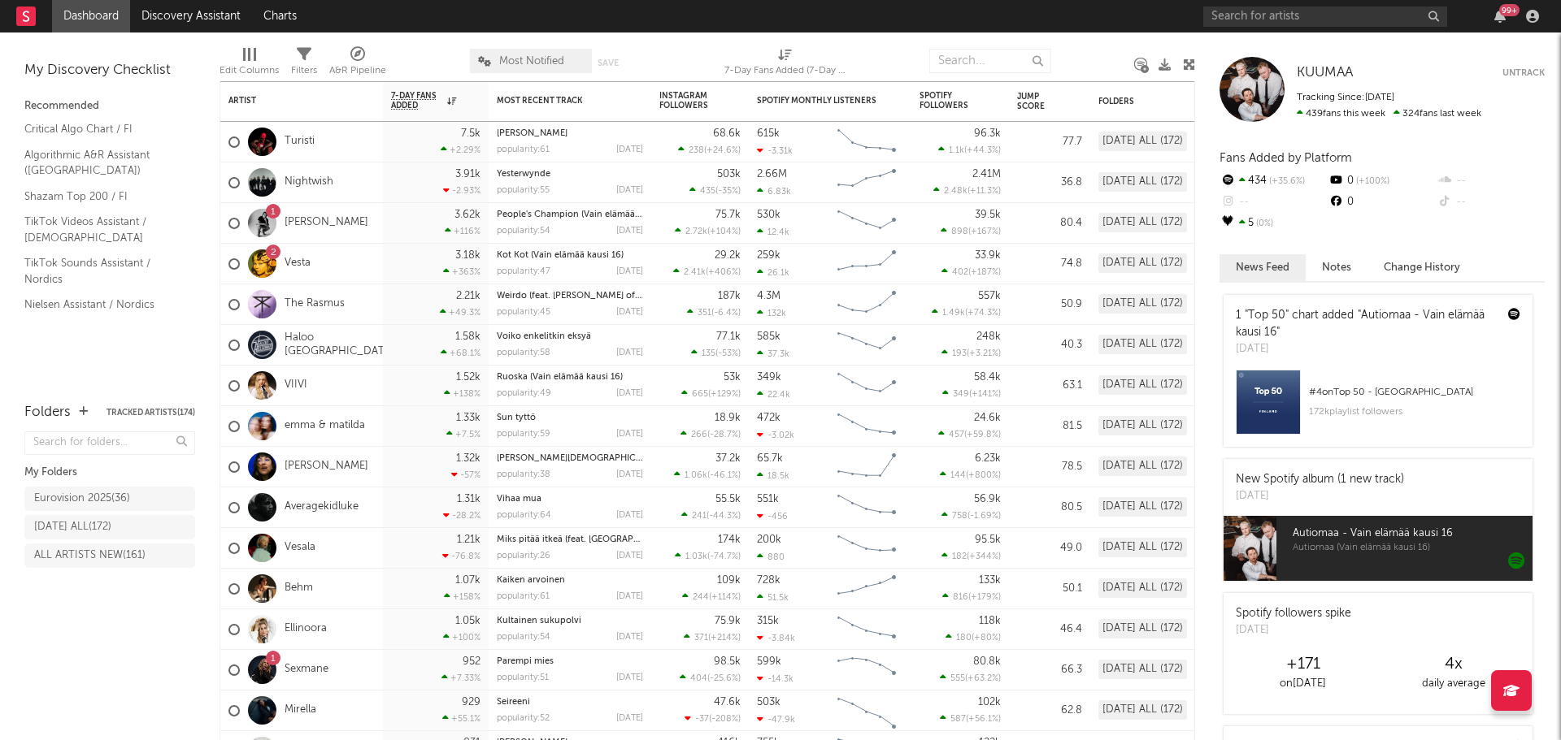
click at [890, 32] on nav "Dashboard Discovery Assistant Charts 99 +" at bounding box center [780, 16] width 1561 height 33
click at [1330, 15] on input "text" at bounding box center [1325, 17] width 244 height 20
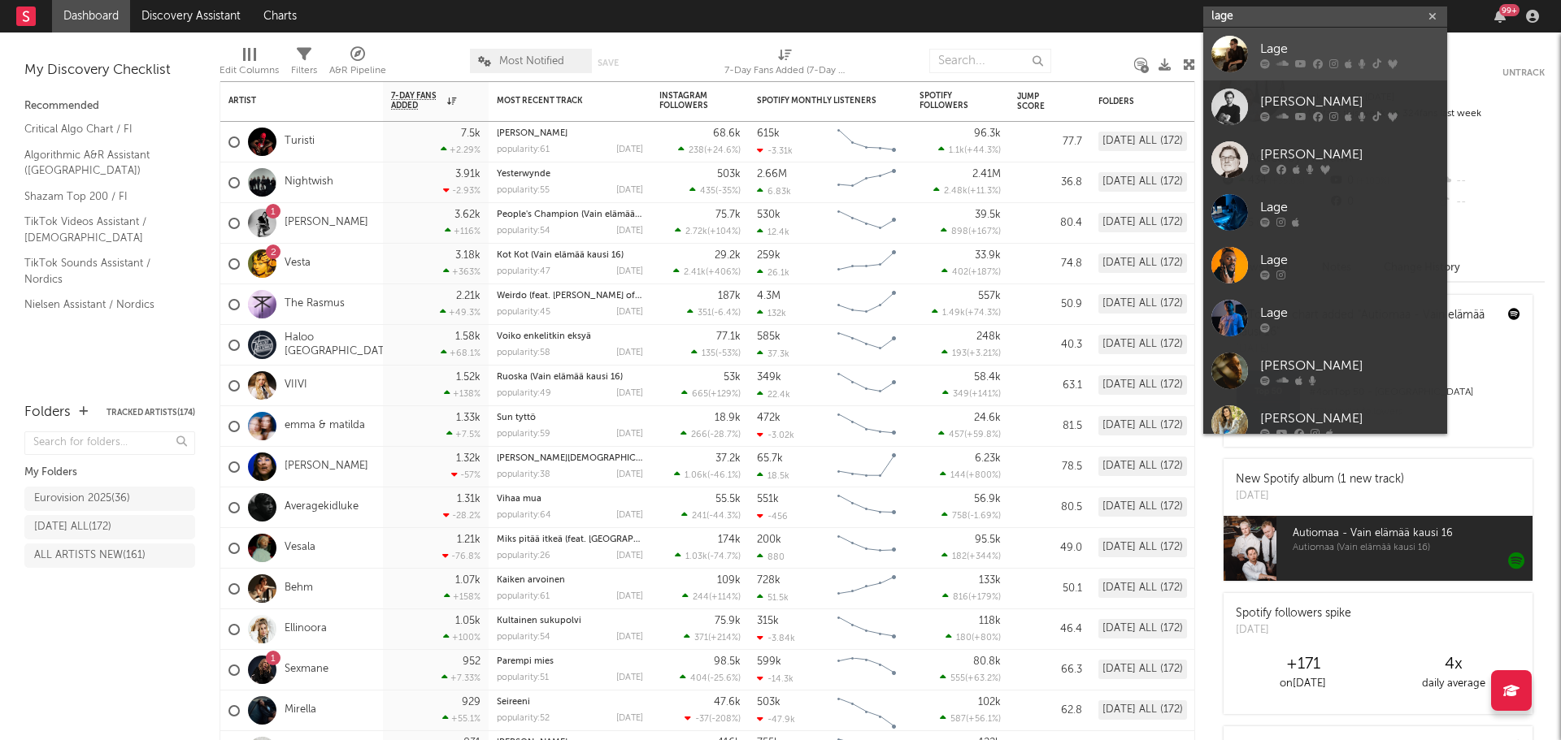
type input "lage"
click at [1275, 47] on div "Lage" at bounding box center [1349, 49] width 179 height 20
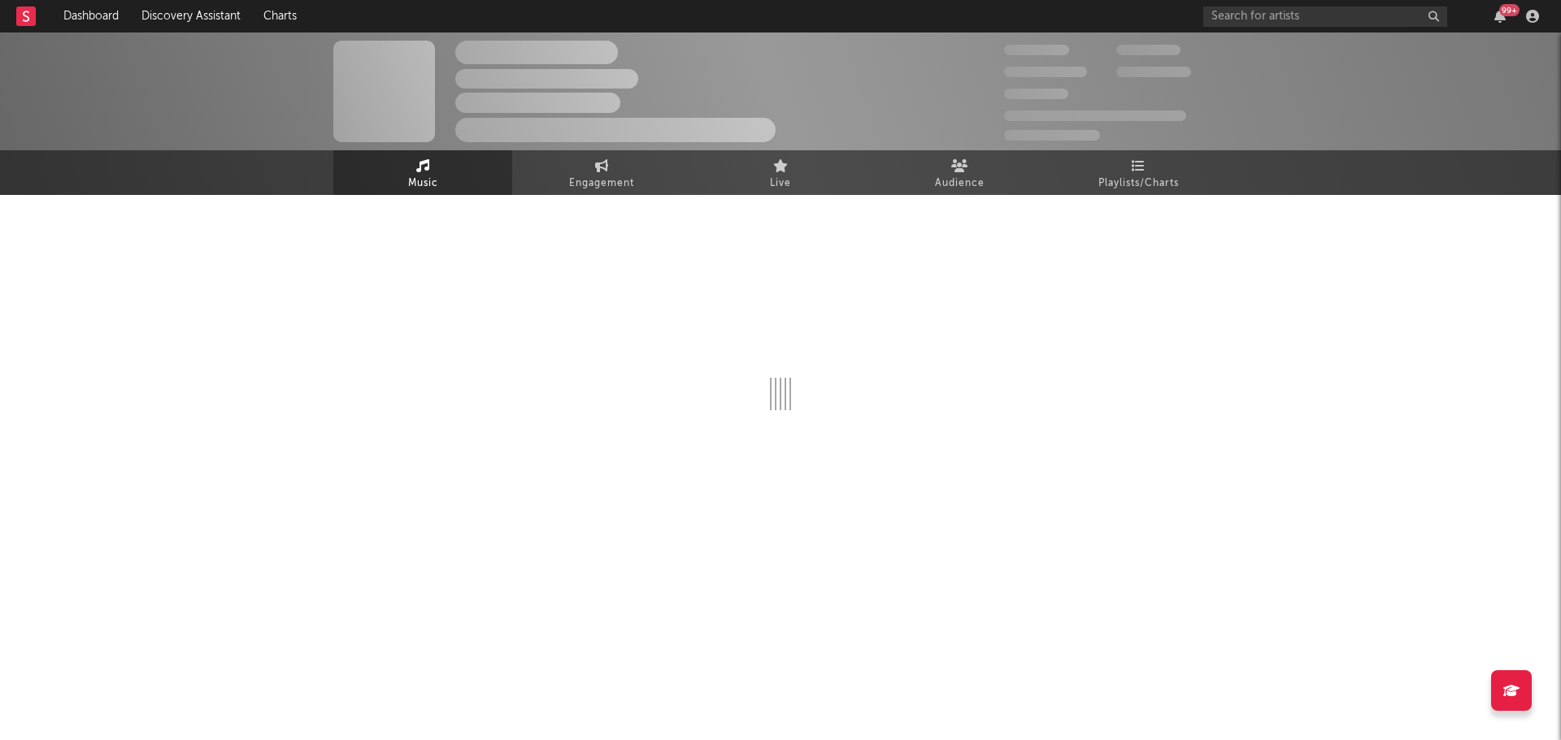
select select "6m"
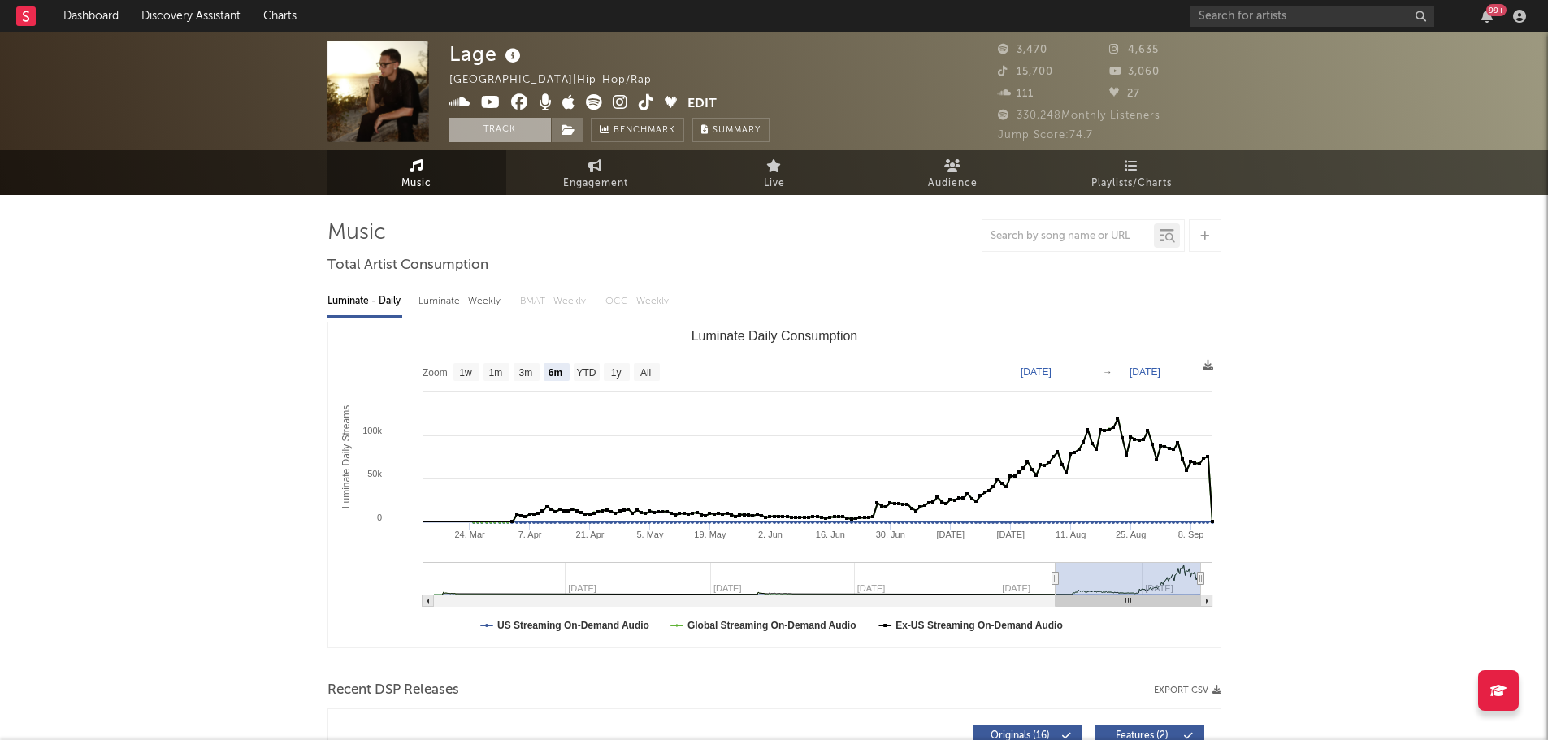
click at [508, 138] on button "Track" at bounding box center [500, 130] width 102 height 24
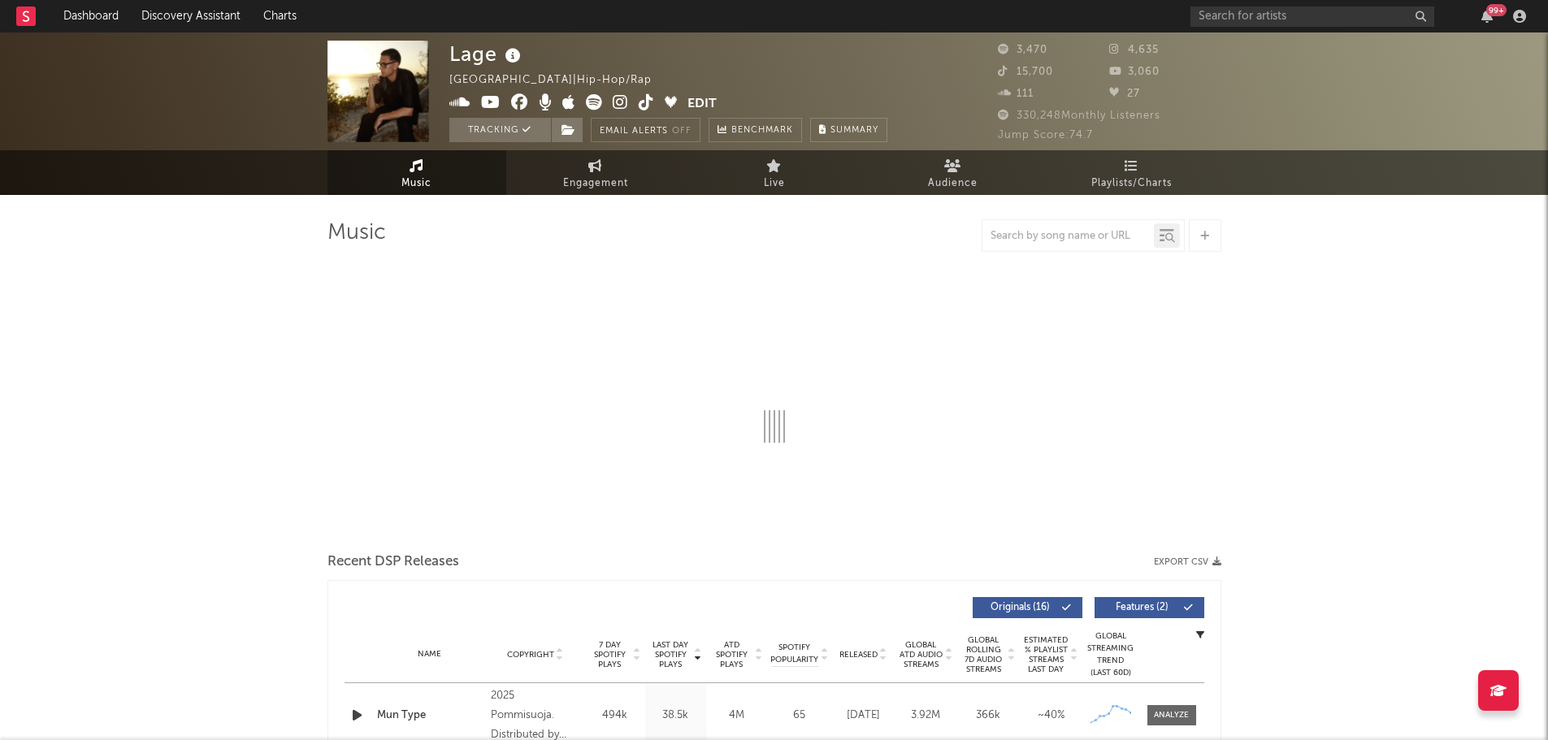
select select "6m"
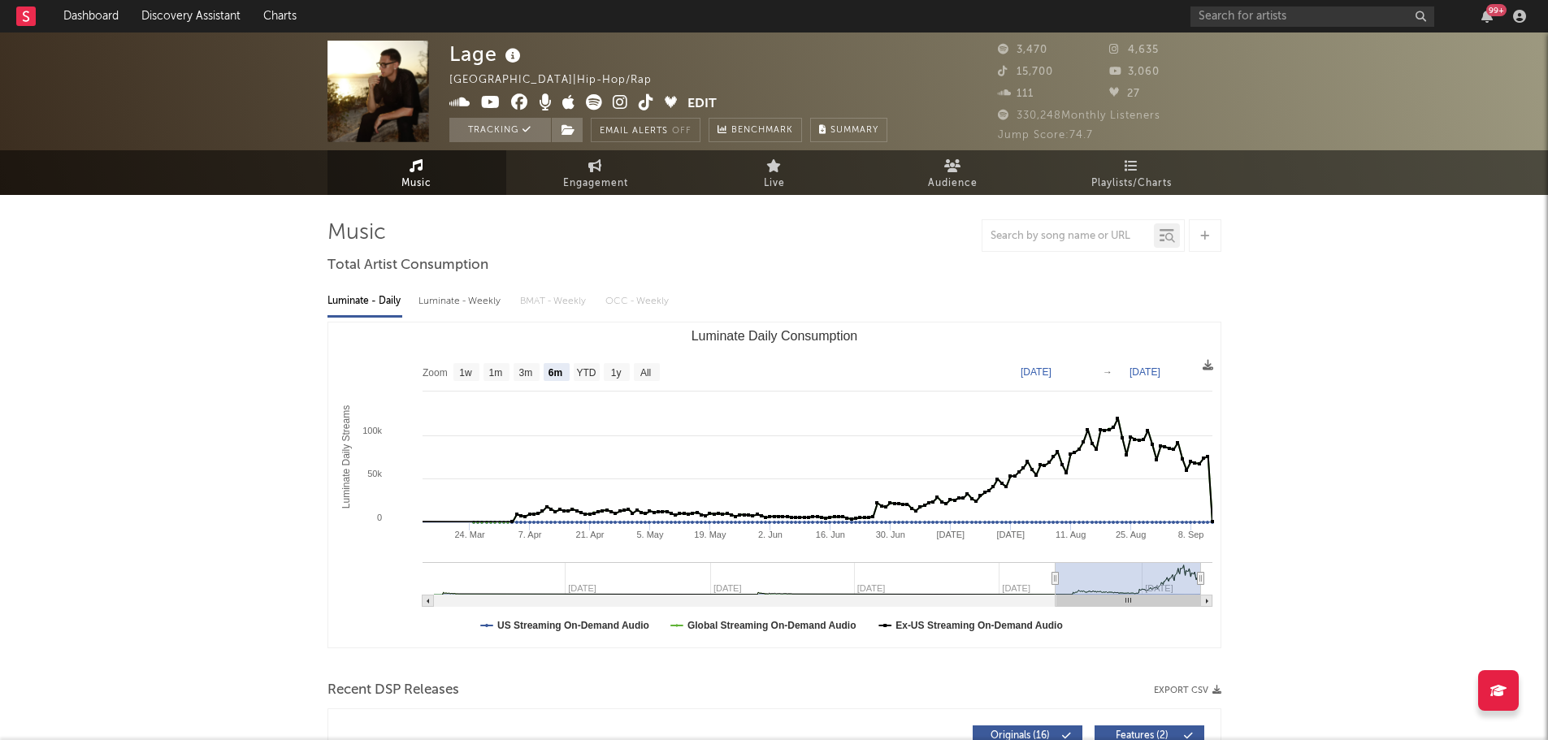
click at [25, 11] on rect at bounding box center [26, 17] width 20 height 20
